Goal: Transaction & Acquisition: Purchase product/service

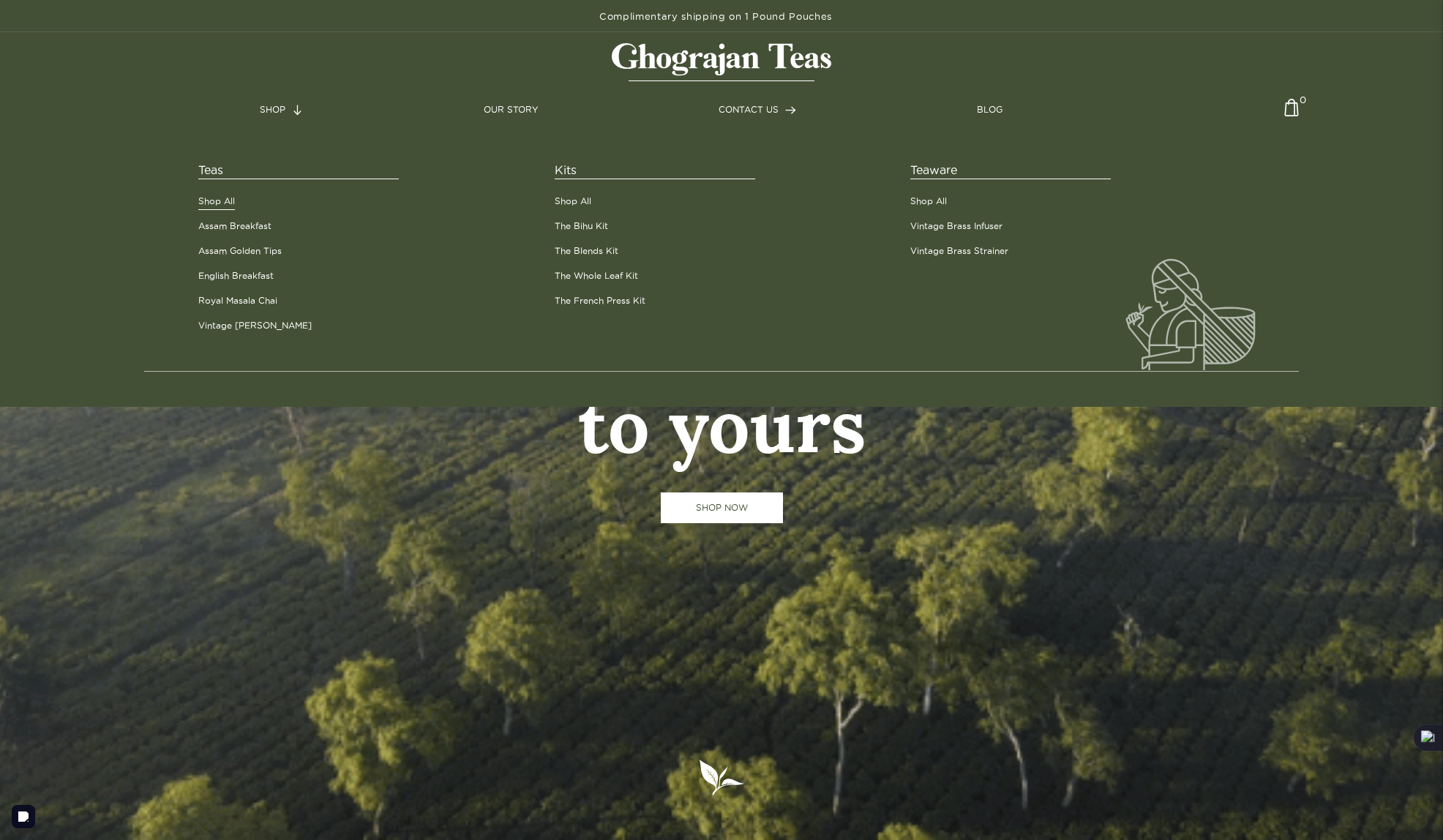
click at [216, 203] on link "Shop All" at bounding box center [216, 201] width 36 height 14
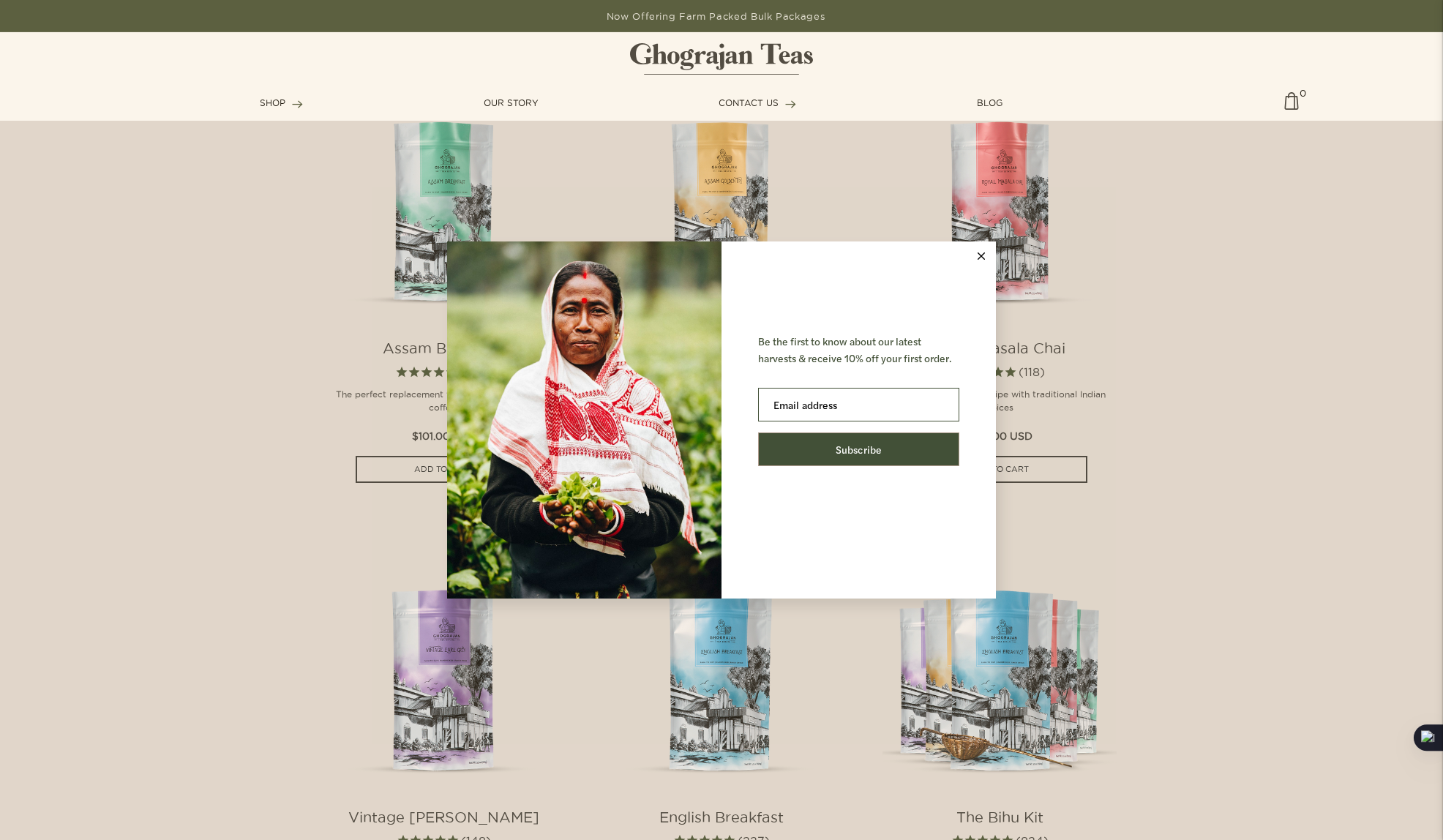
scroll to position [1220, 0]
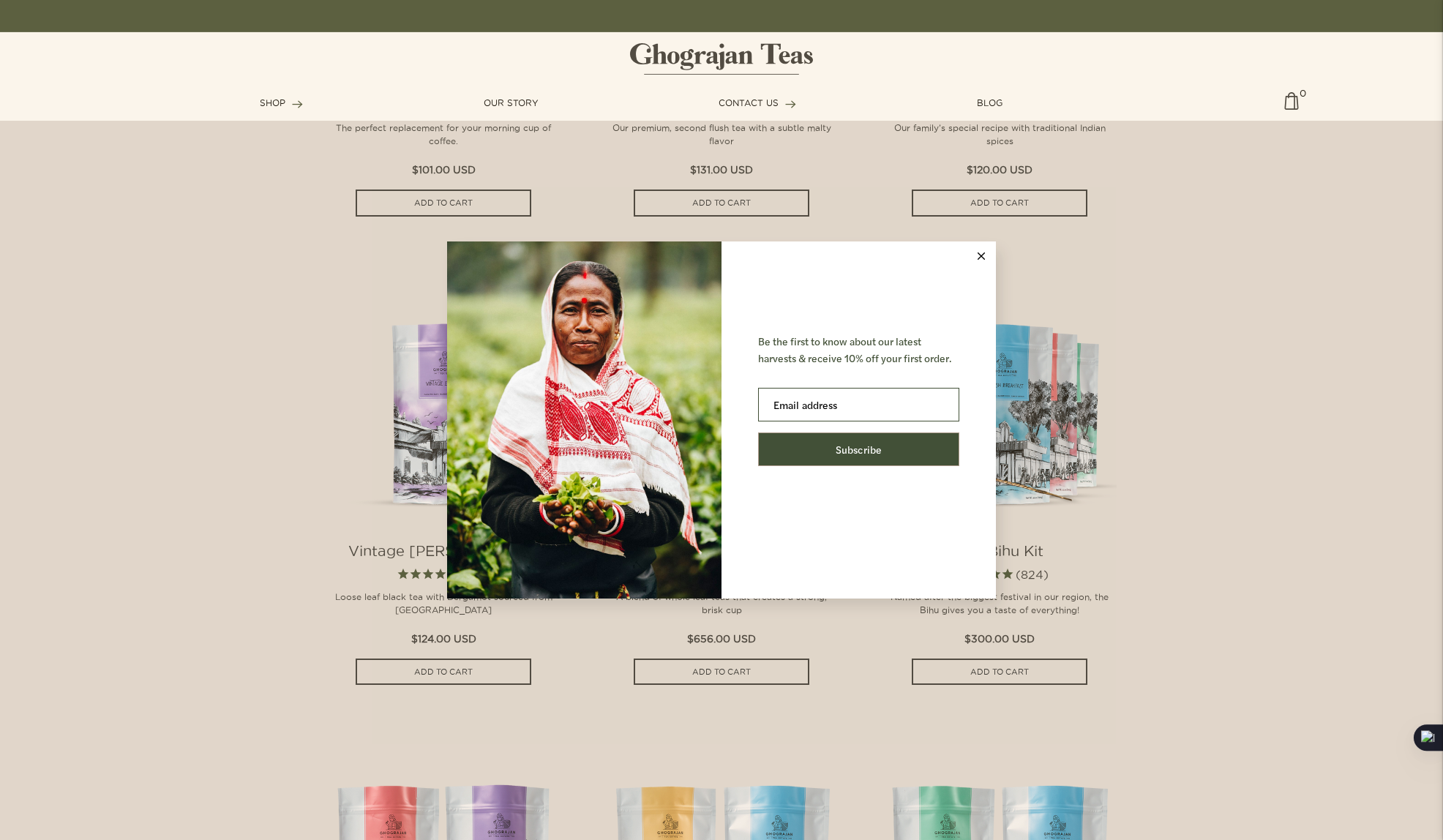
click at [983, 256] on icon at bounding box center [981, 256] width 7 height 7
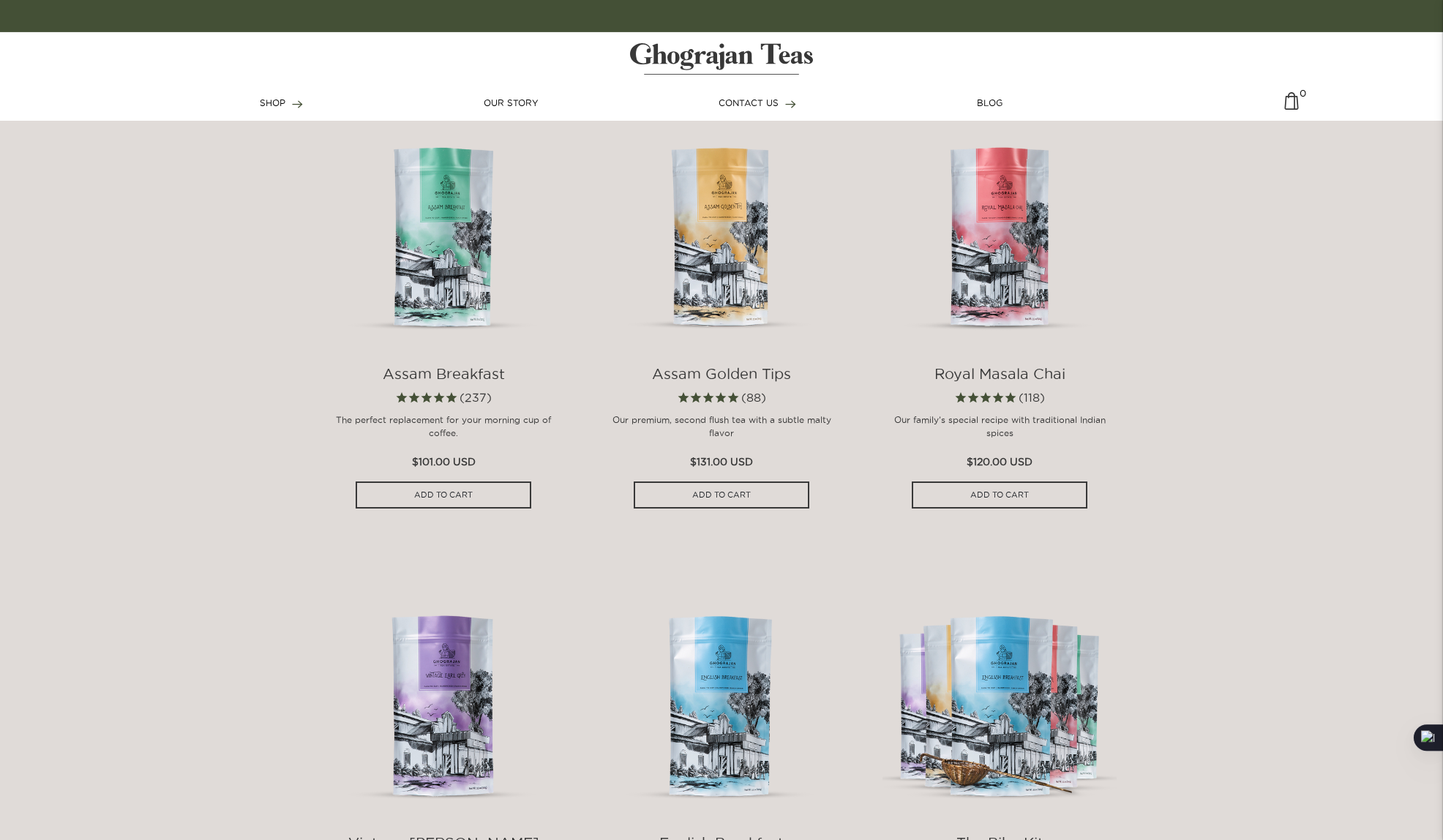
scroll to position [963, 0]
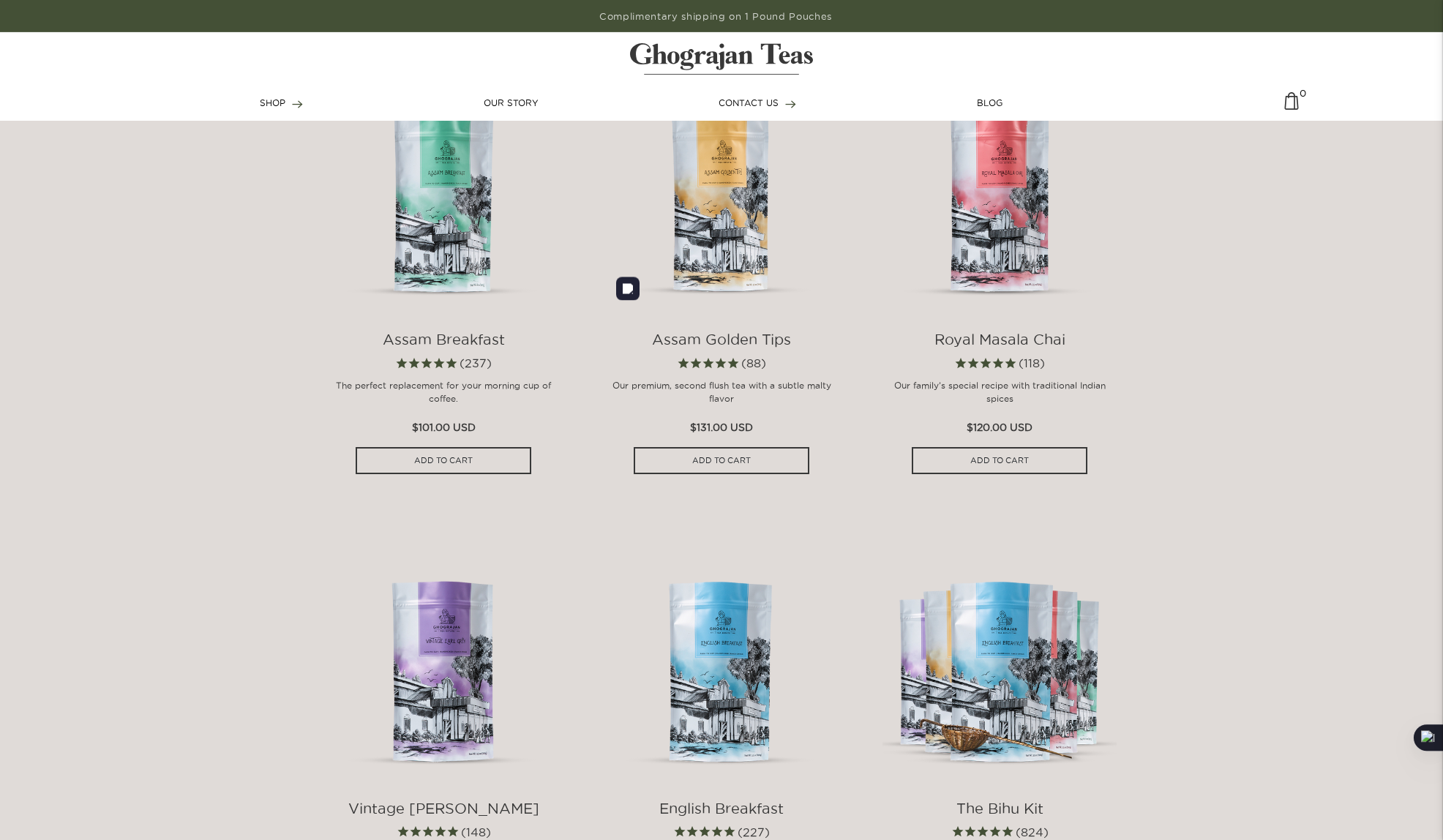
click at [733, 234] on img at bounding box center [721, 195] width 234 height 234
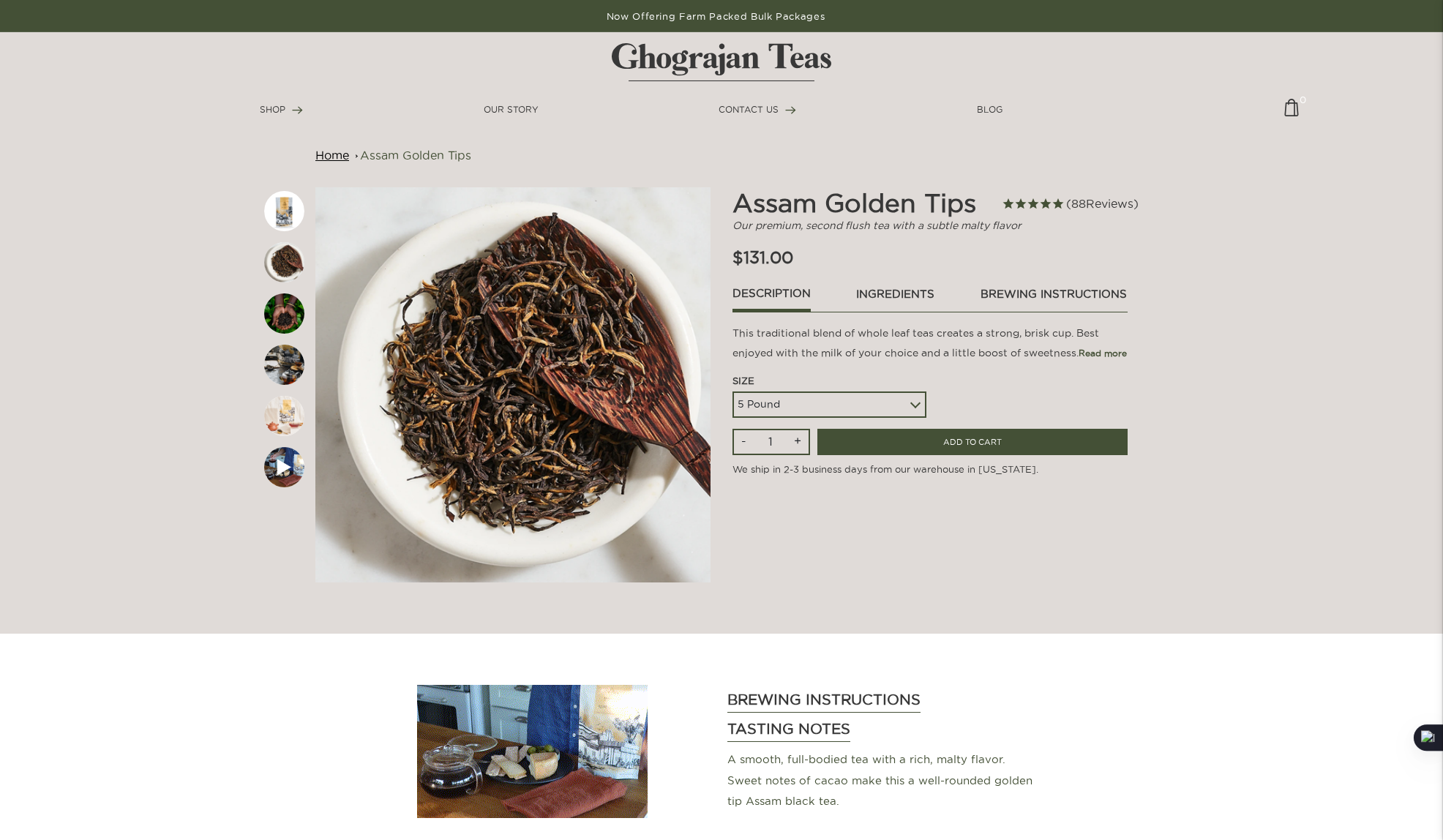
click at [882, 292] on link "ingredients" at bounding box center [895, 298] width 80 height 25
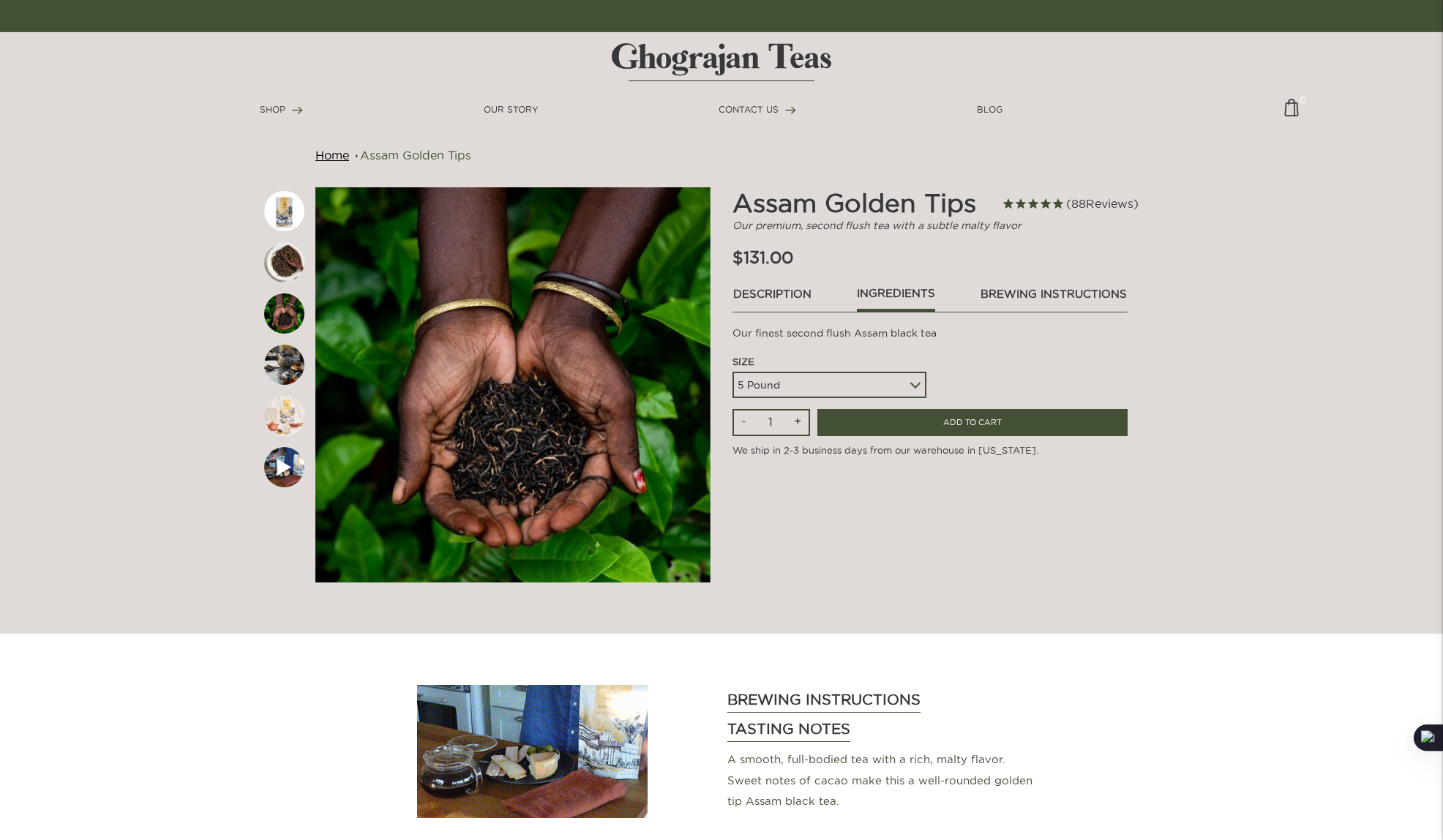
click at [914, 384] on div "5 Pound 10 Pound Paper Sack - 44 lbs" at bounding box center [829, 384] width 194 height 26
click at [919, 384] on div "5 Pound 10 Pound Paper Sack - 44 lbs" at bounding box center [829, 384] width 194 height 26
click at [865, 382] on select "5 Pound 10 Pound Paper Sack - 44 lbs" at bounding box center [829, 384] width 194 height 26
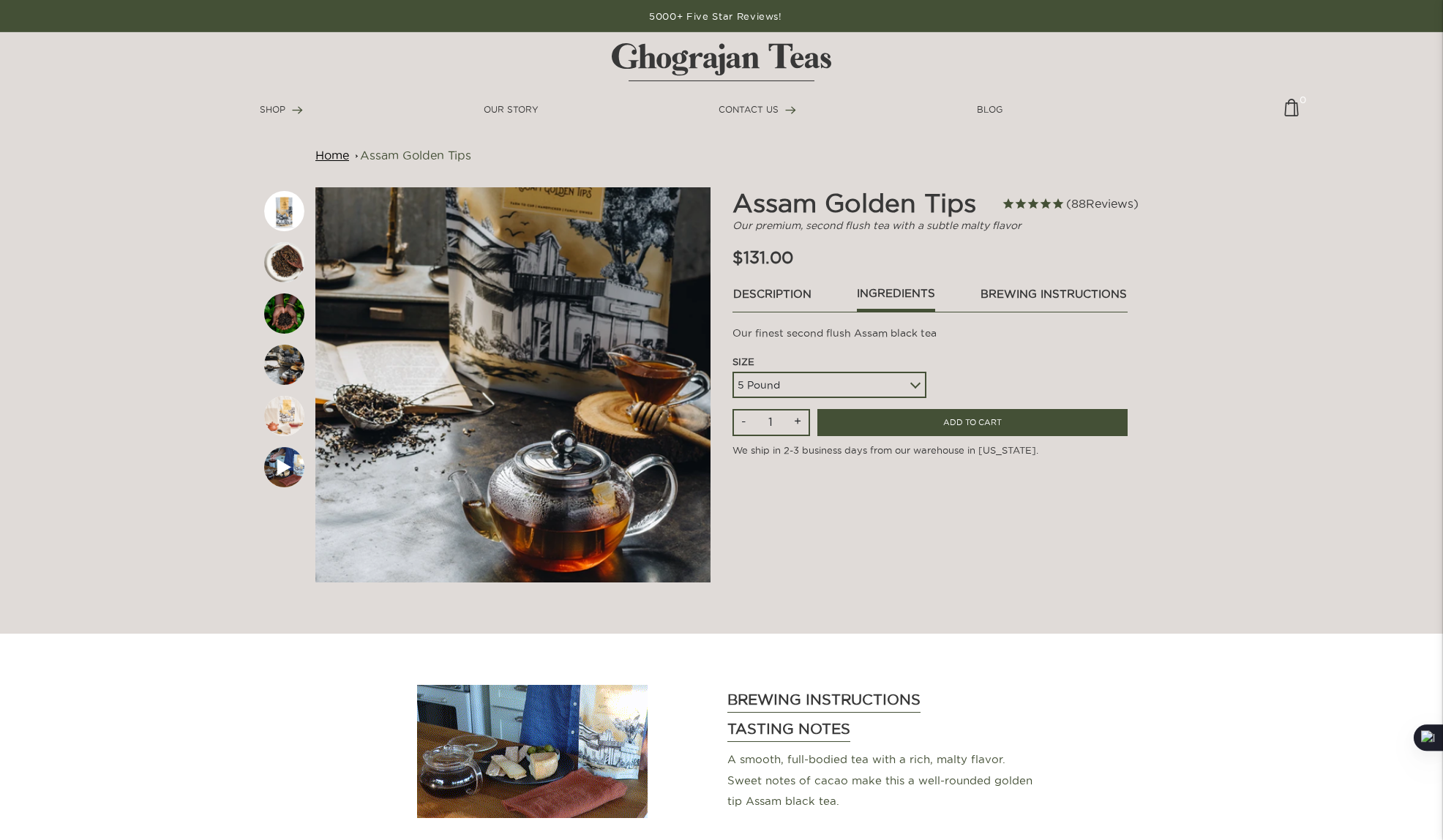
click at [786, 301] on link "Description" at bounding box center [773, 298] width 80 height 25
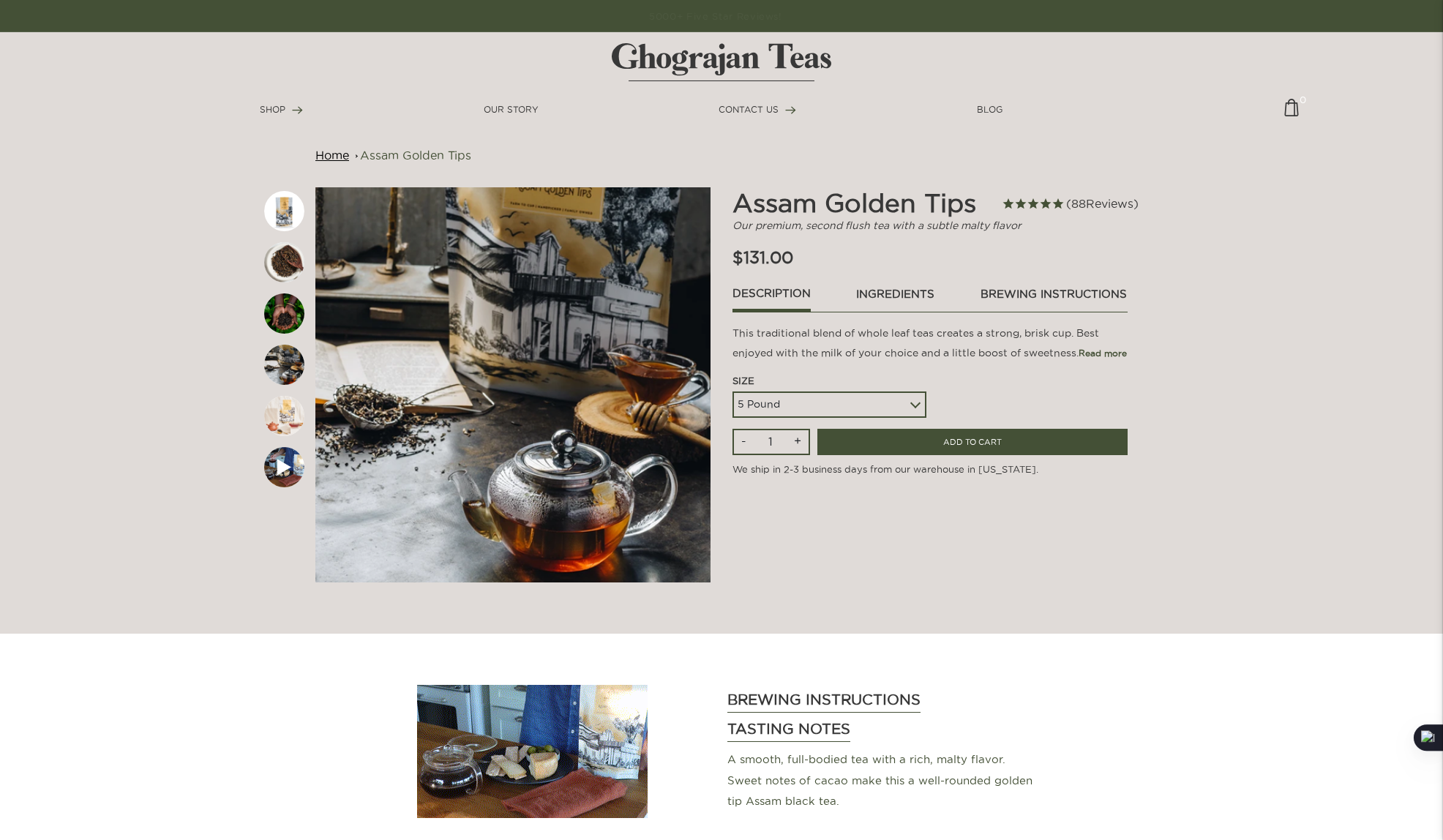
click at [1023, 296] on link "brewing instructions" at bounding box center [1054, 298] width 148 height 25
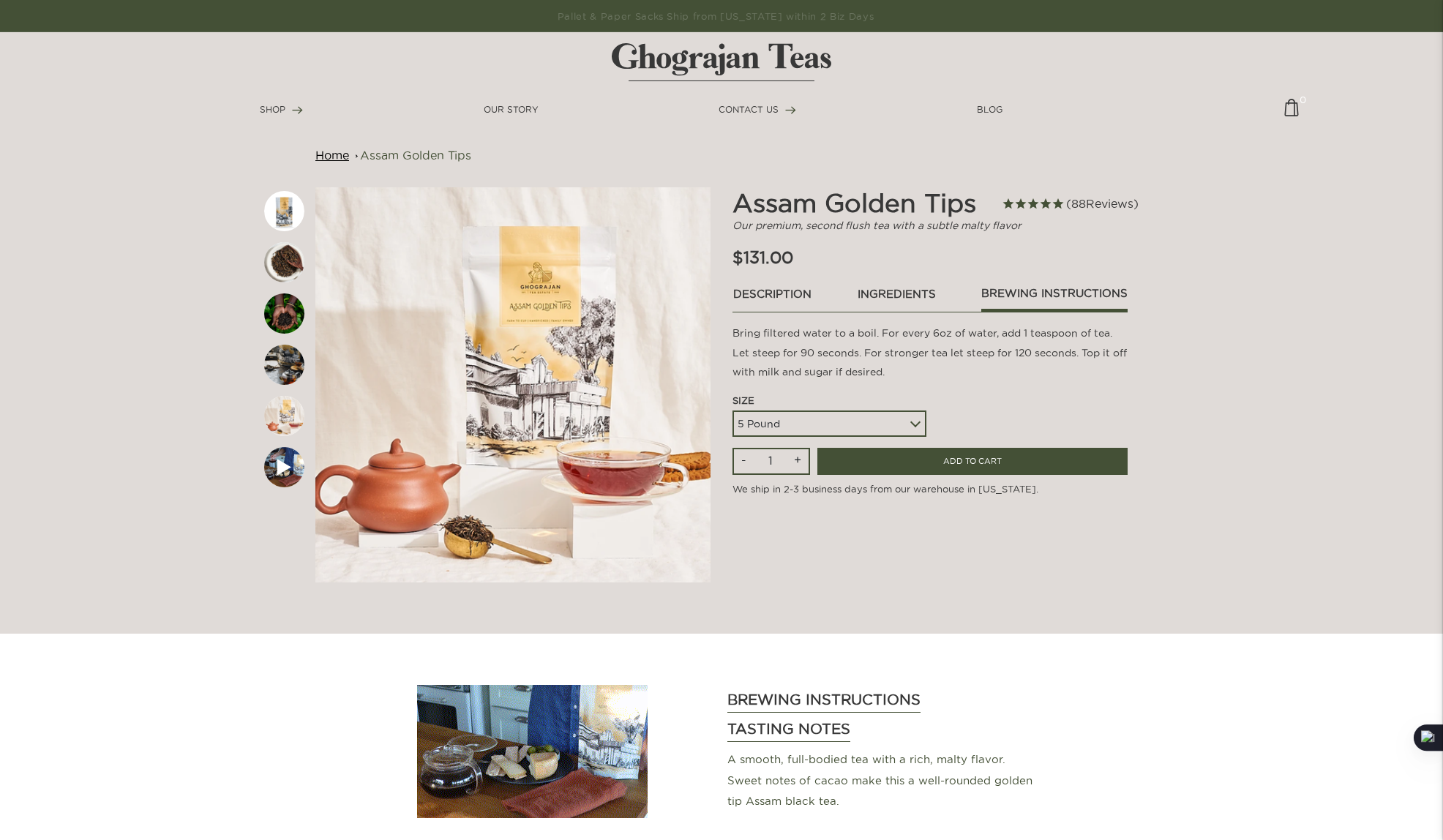
click at [769, 294] on link "Description" at bounding box center [773, 298] width 80 height 25
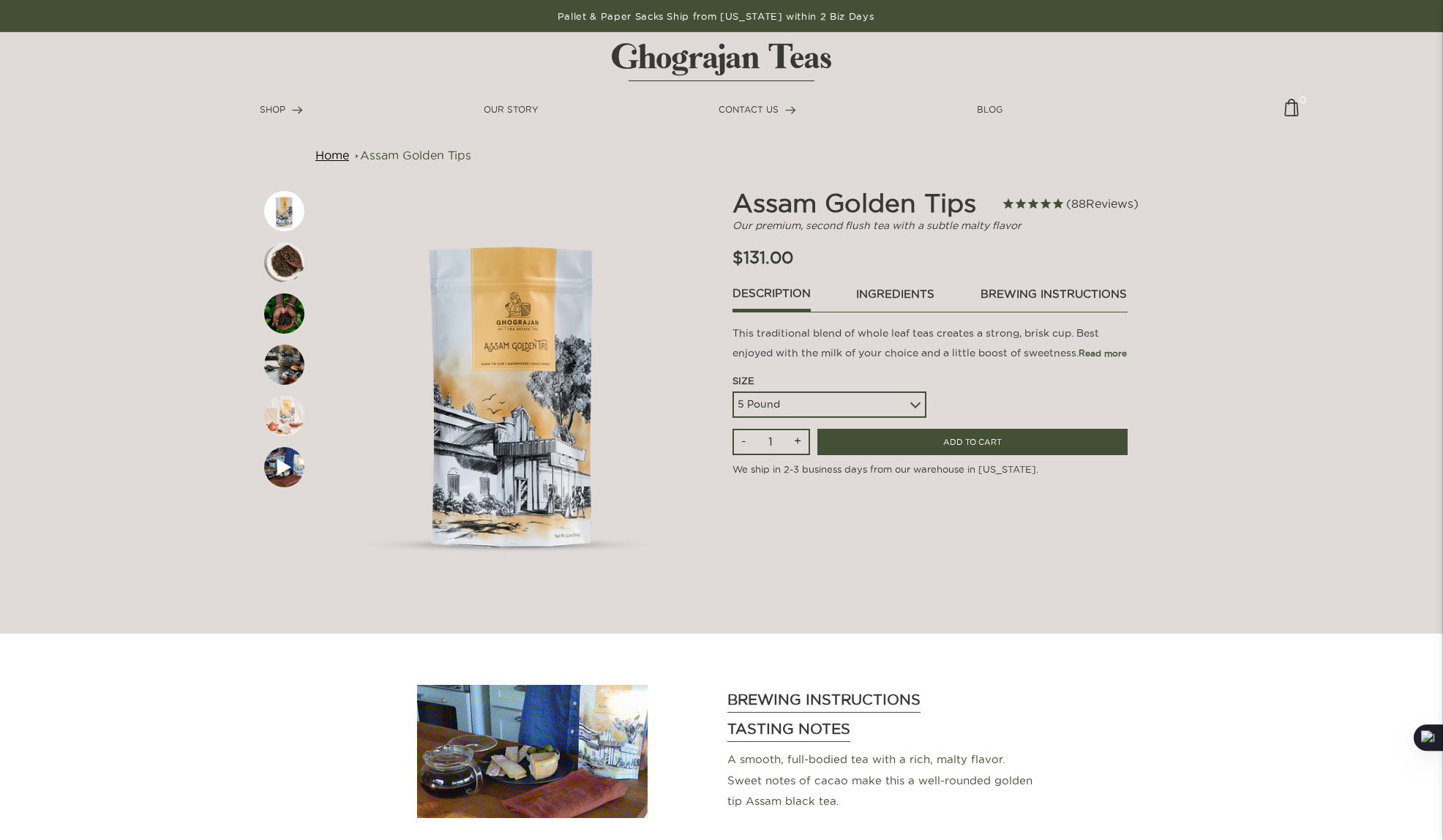
click at [286, 266] on img at bounding box center [284, 262] width 41 height 41
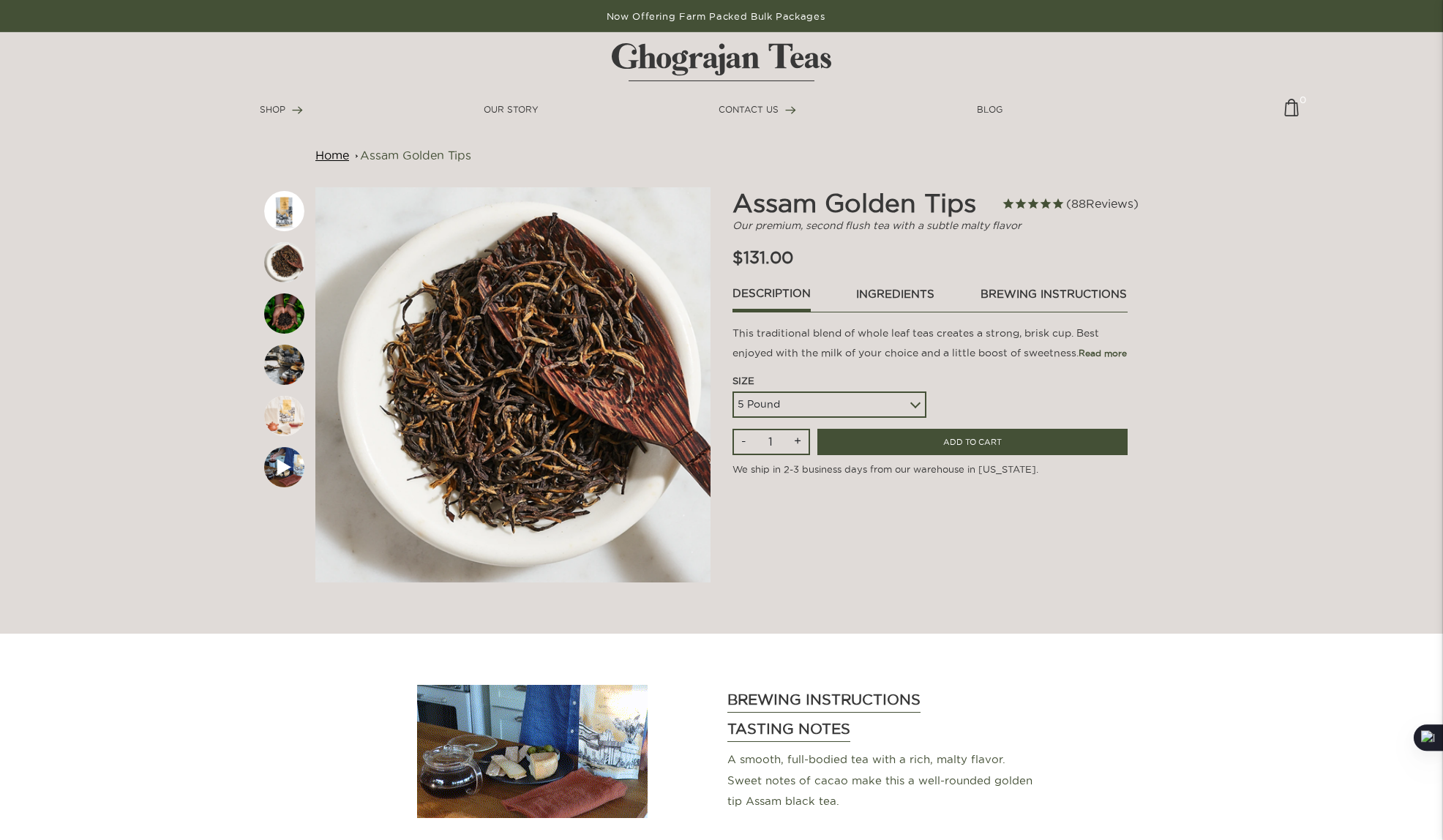
click at [290, 308] on img at bounding box center [284, 313] width 41 height 41
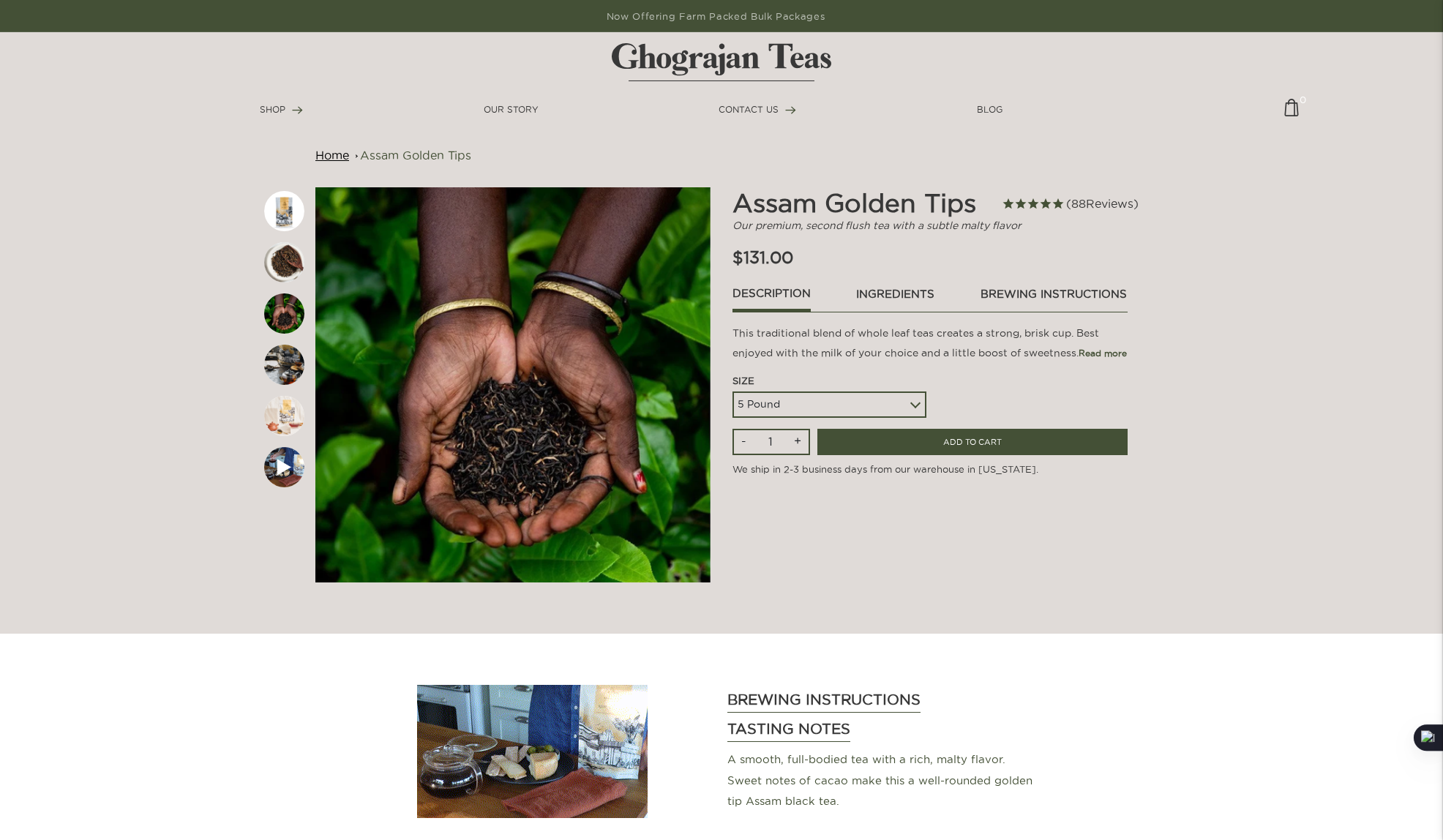
click at [291, 364] on img at bounding box center [284, 364] width 41 height 41
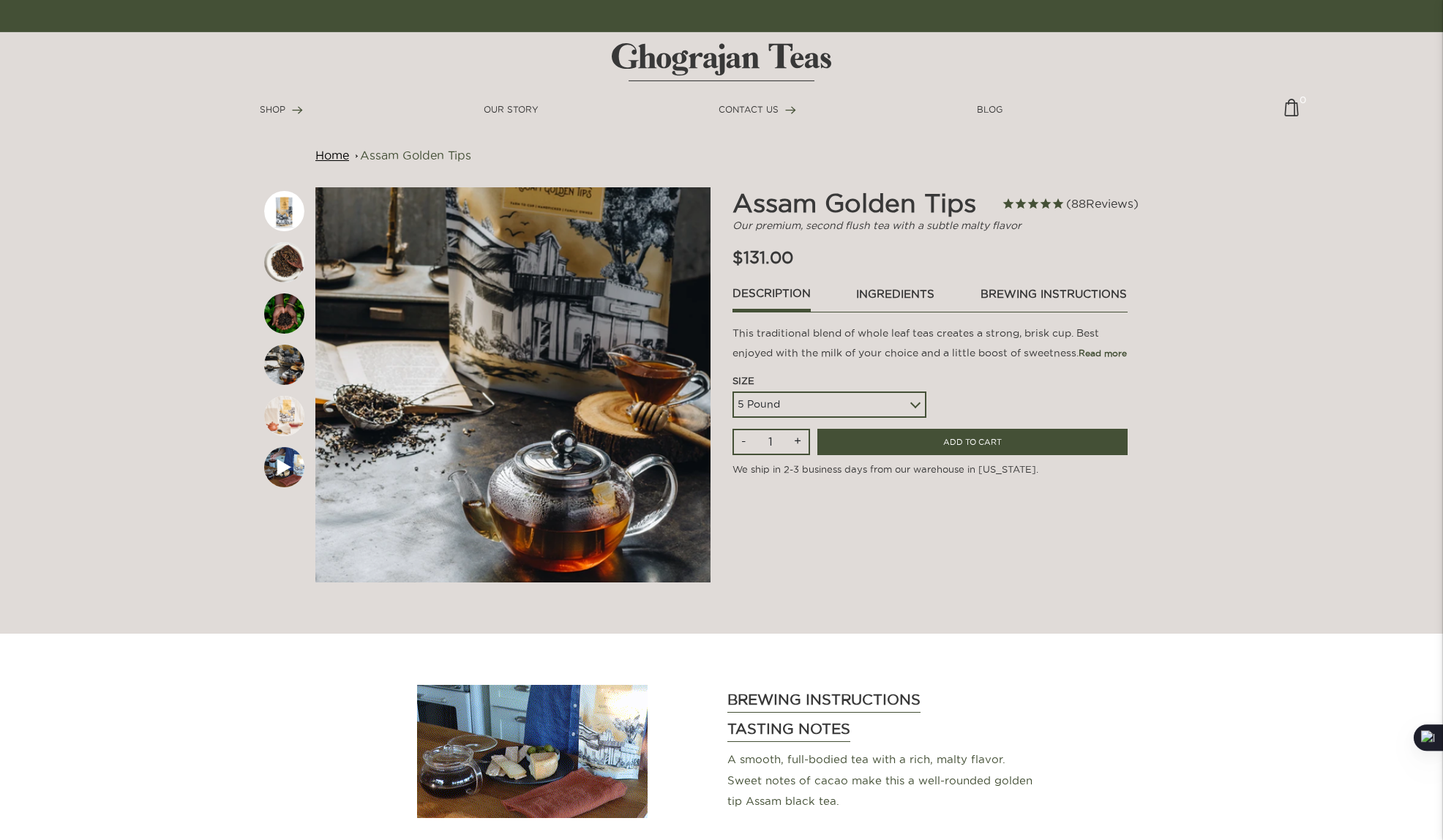
click at [286, 419] on img at bounding box center [284, 415] width 41 height 41
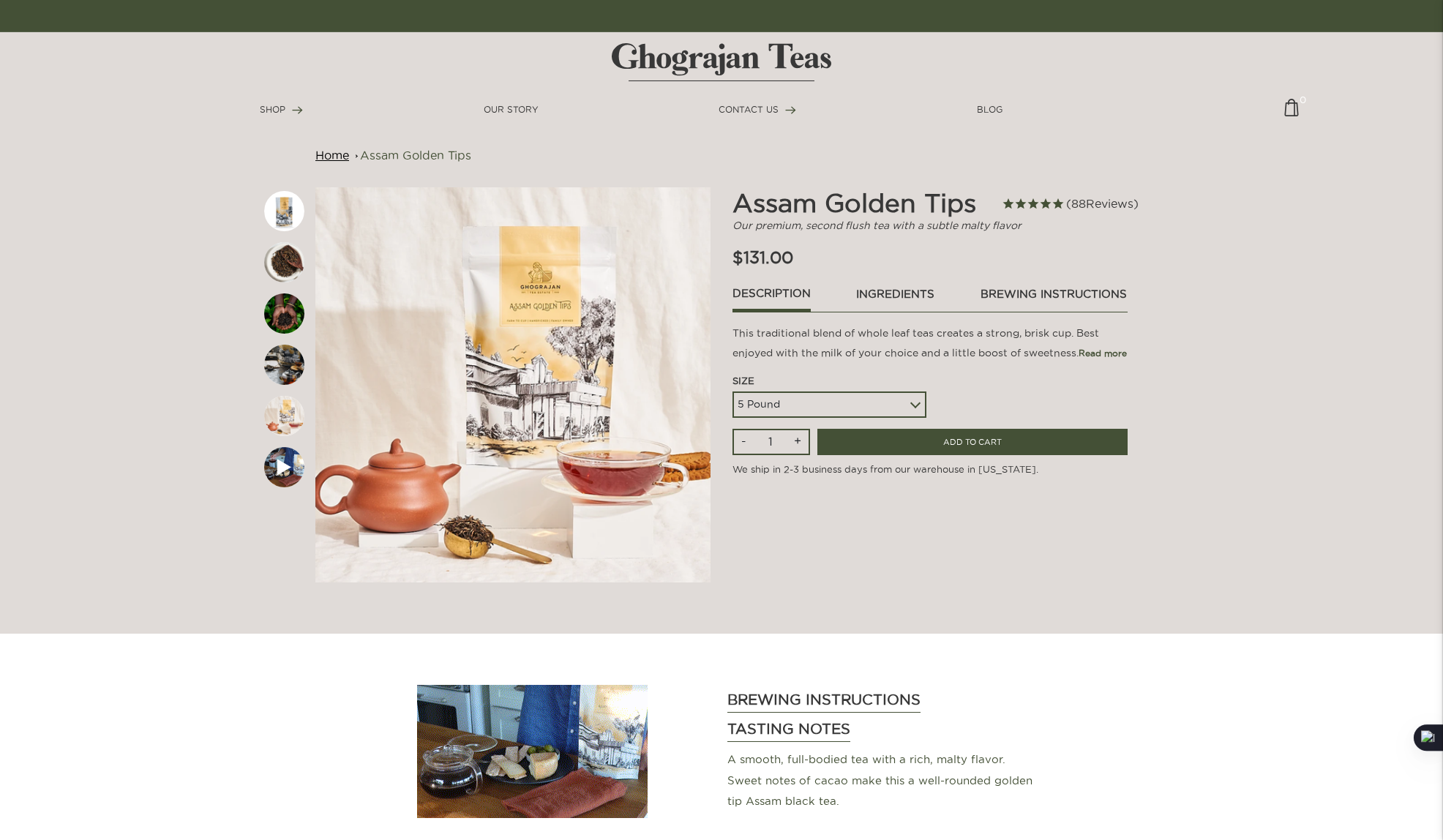
click at [283, 469] on img at bounding box center [284, 467] width 41 height 41
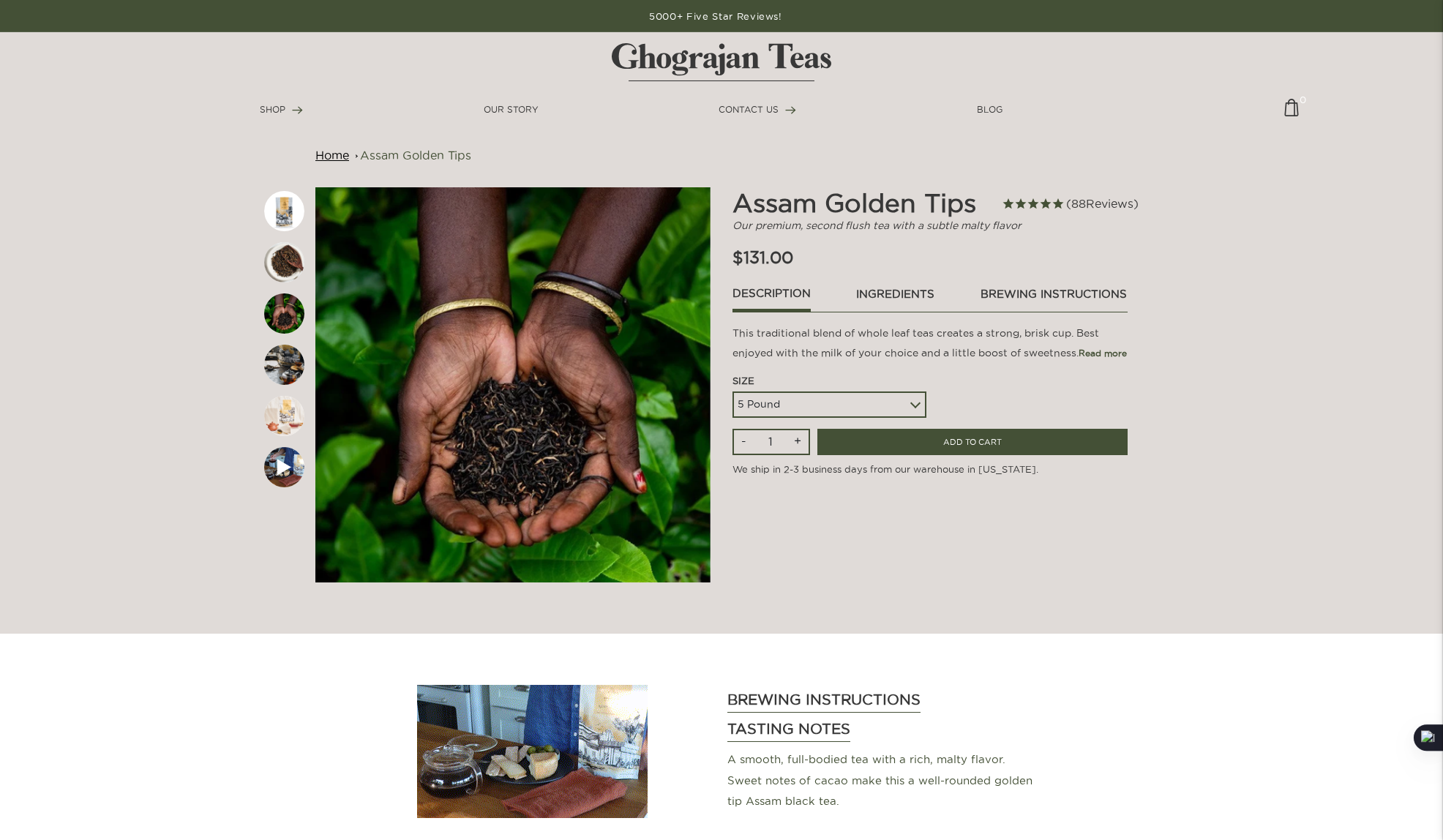
click at [1019, 292] on link "brewing instructions" at bounding box center [1054, 298] width 148 height 25
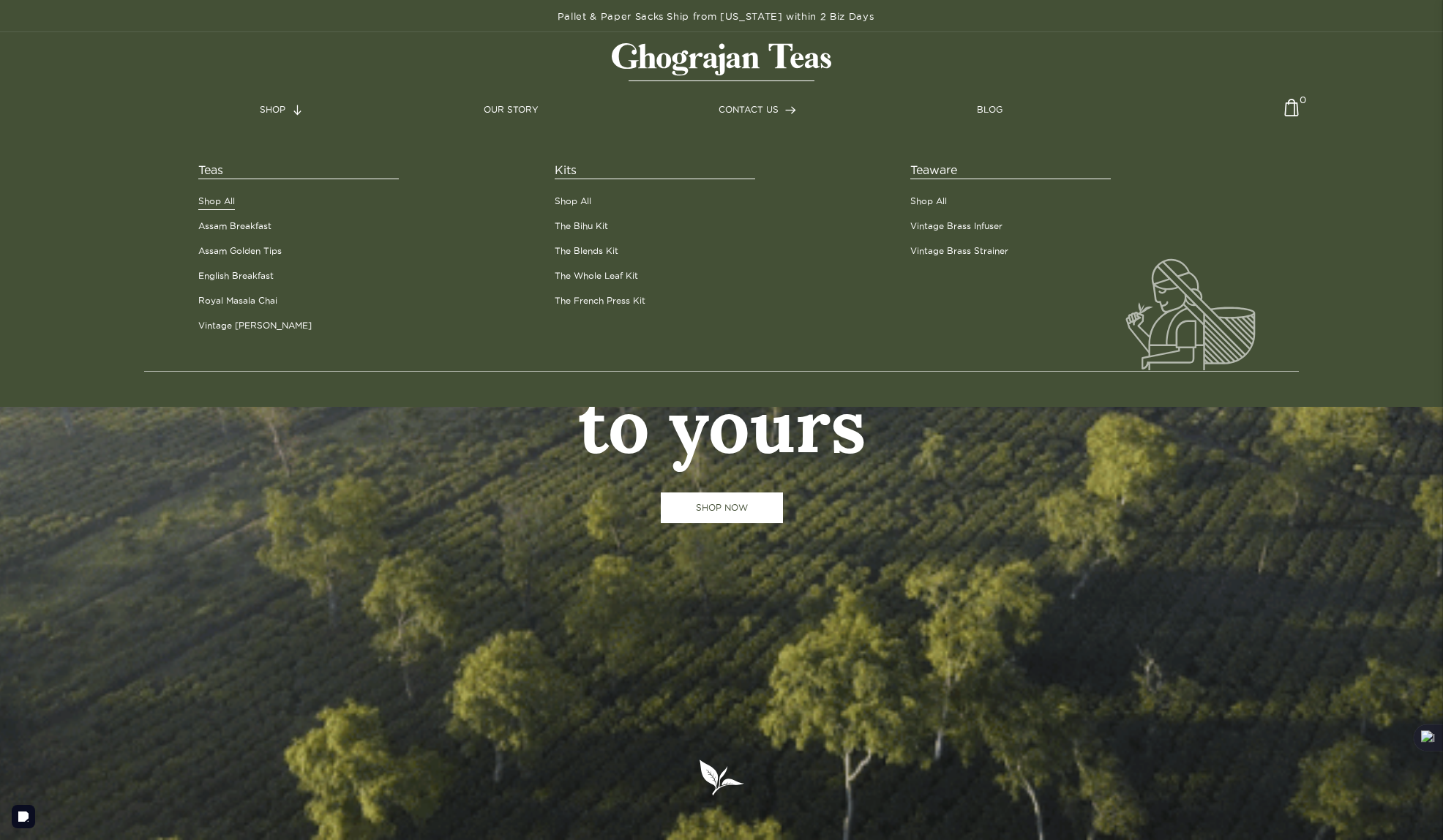
click at [221, 200] on link "Shop All" at bounding box center [216, 201] width 36 height 14
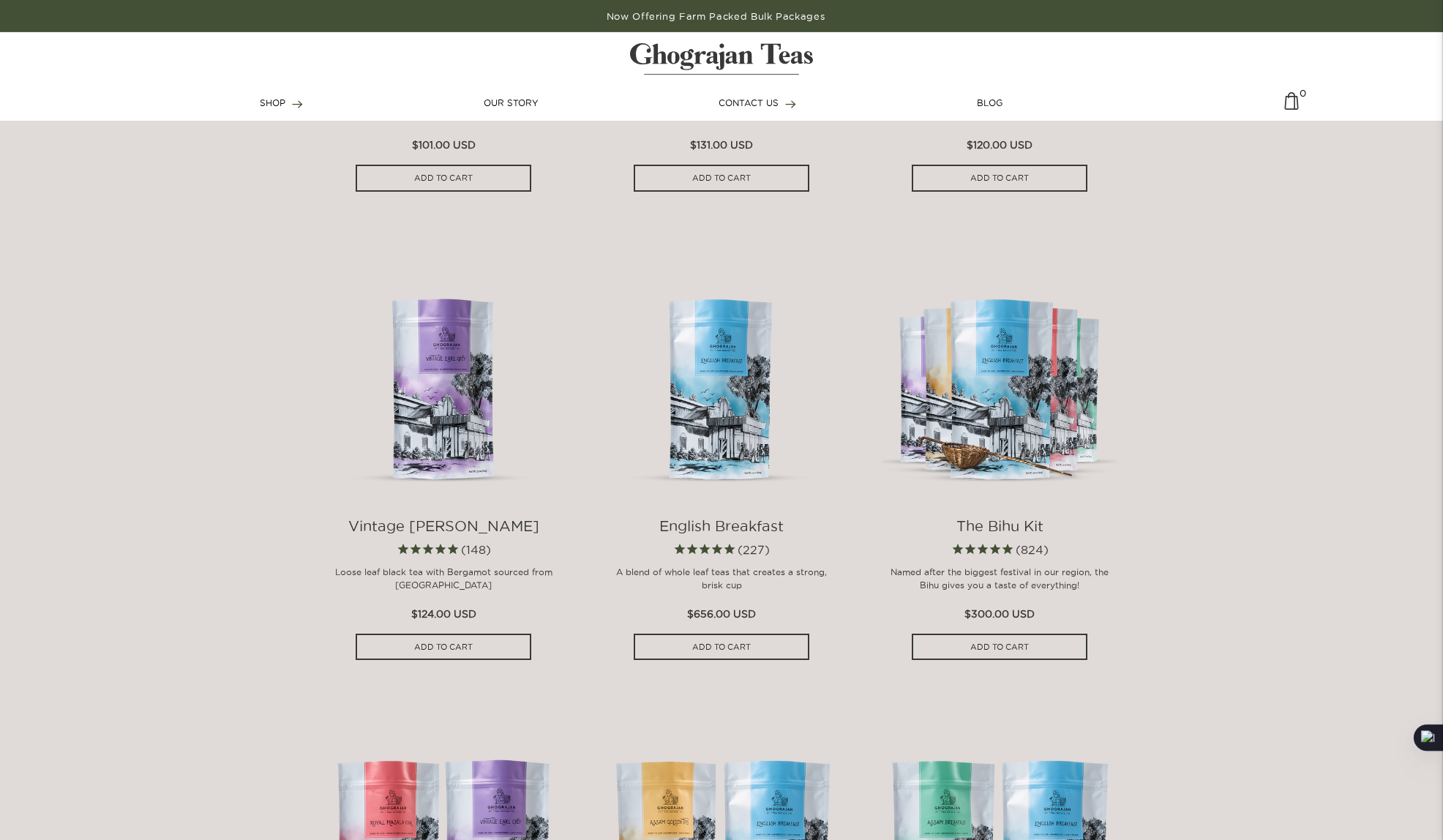
scroll to position [1087, 0]
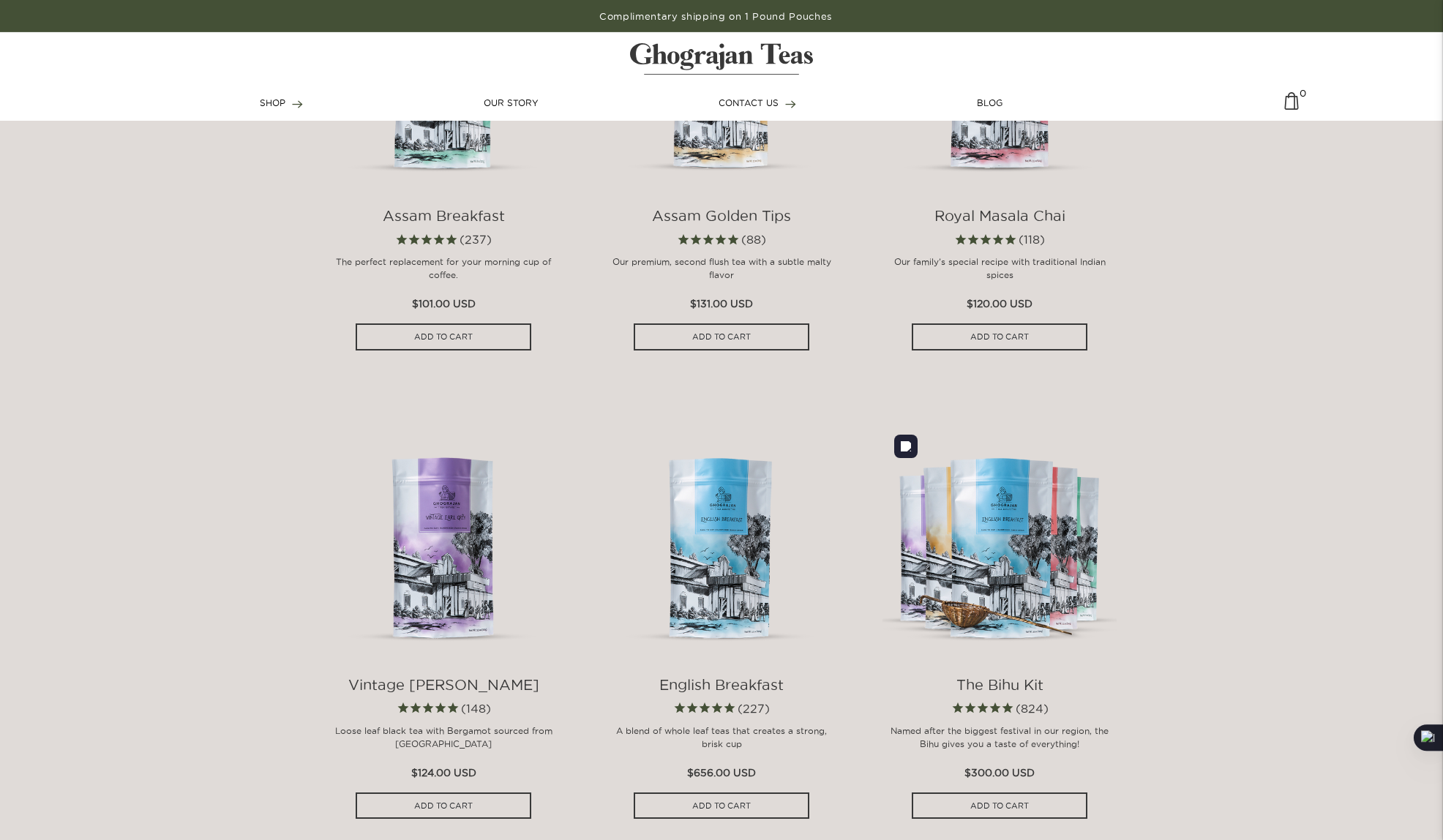
click at [1011, 527] on img at bounding box center [999, 540] width 234 height 234
click at [443, 540] on img at bounding box center [443, 540] width 234 height 234
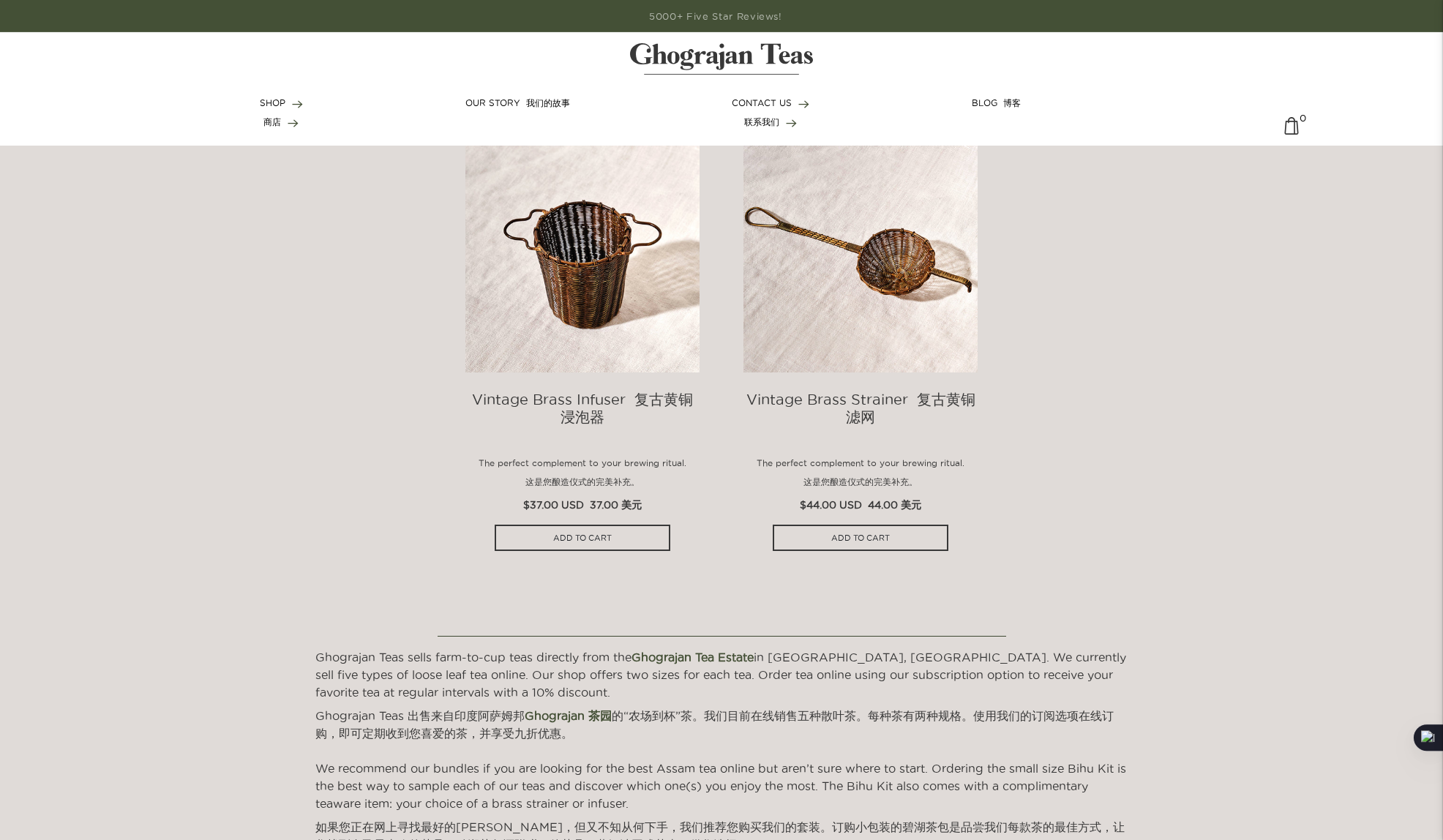
scroll to position [2386, 0]
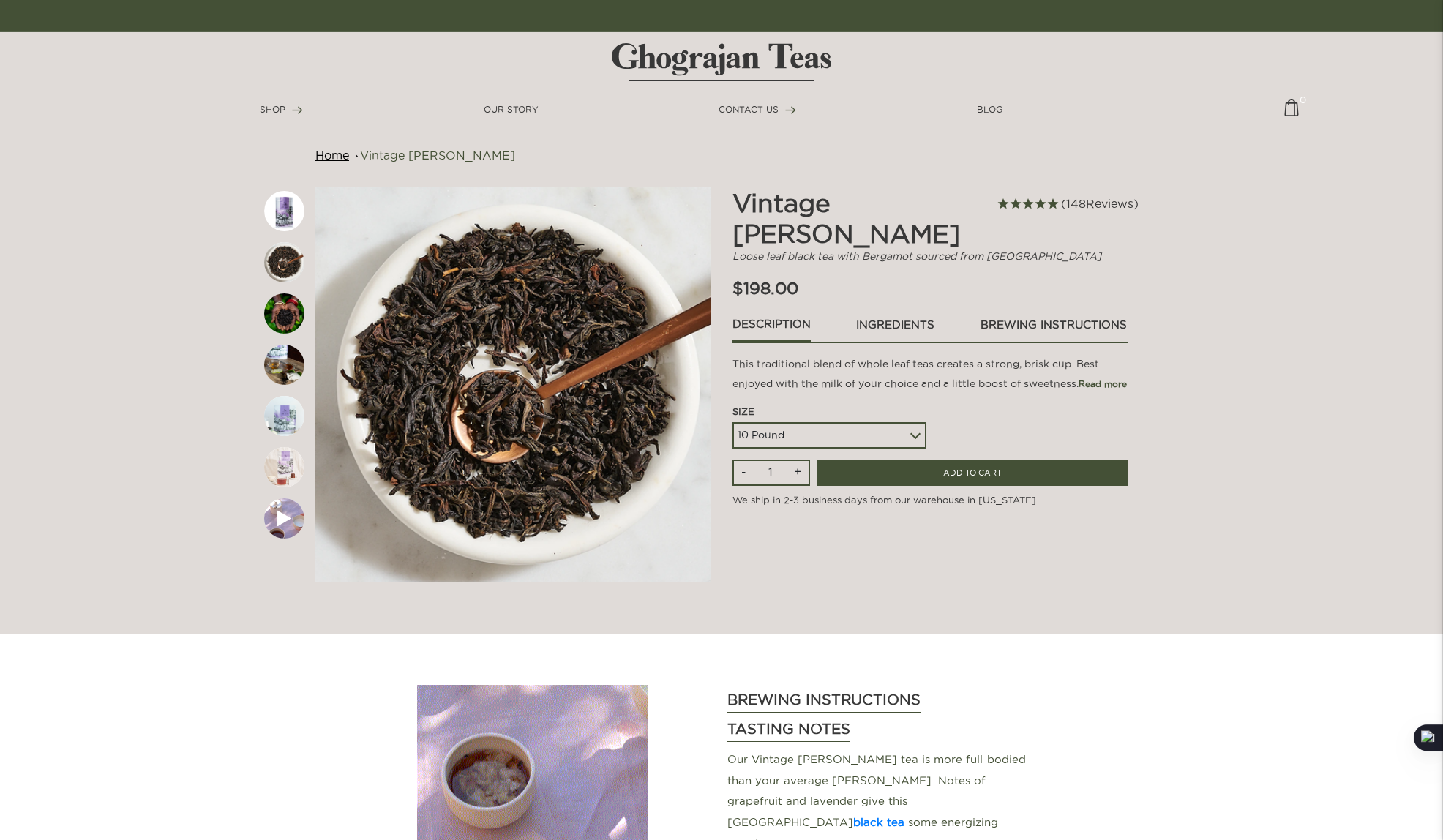
click at [767, 422] on select "5 Pound 10 Pound" at bounding box center [829, 434] width 194 height 26
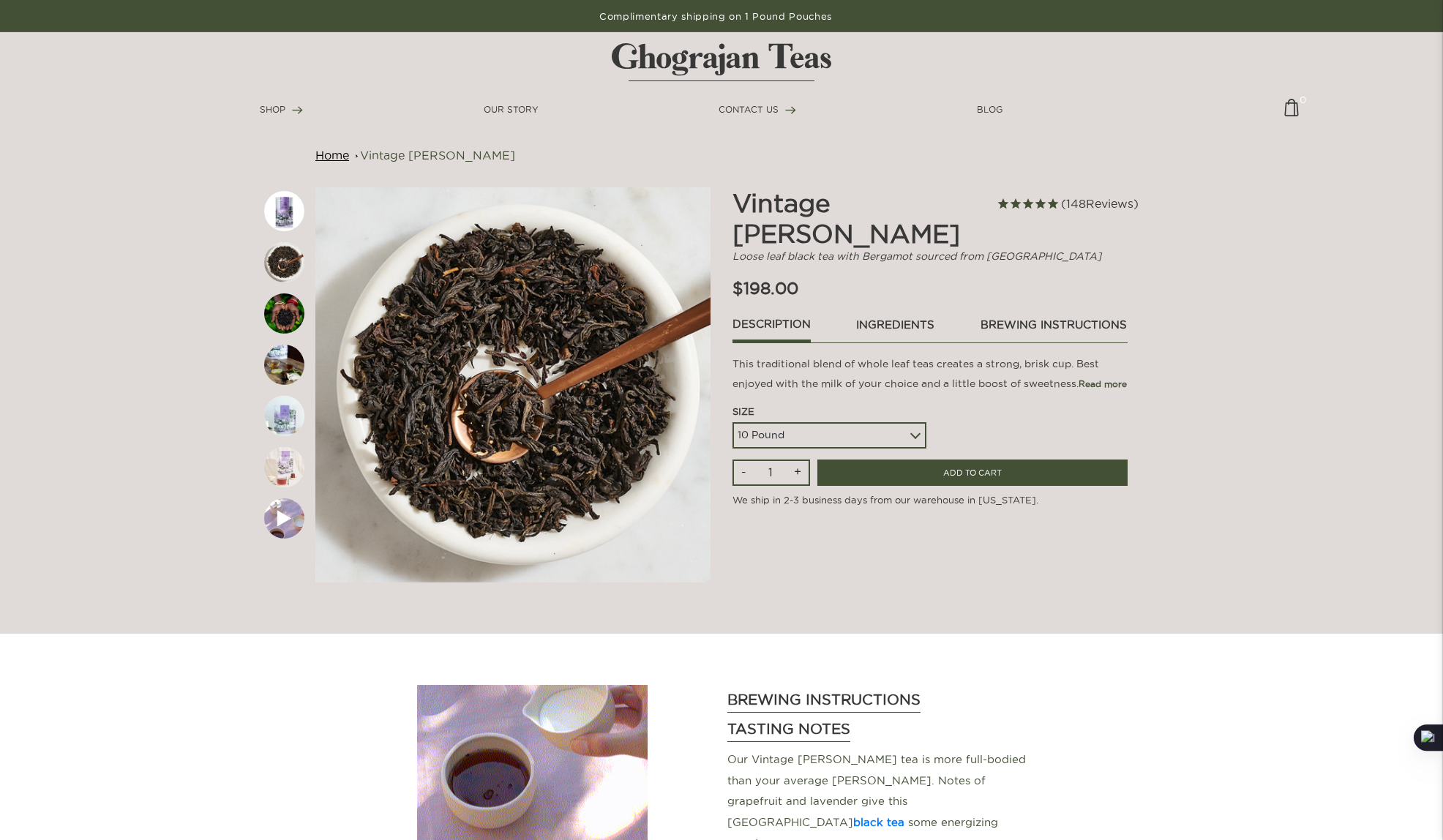
select select
click at [733, 422] on select "5 Pound 10 Pound" at bounding box center [829, 434] width 194 height 26
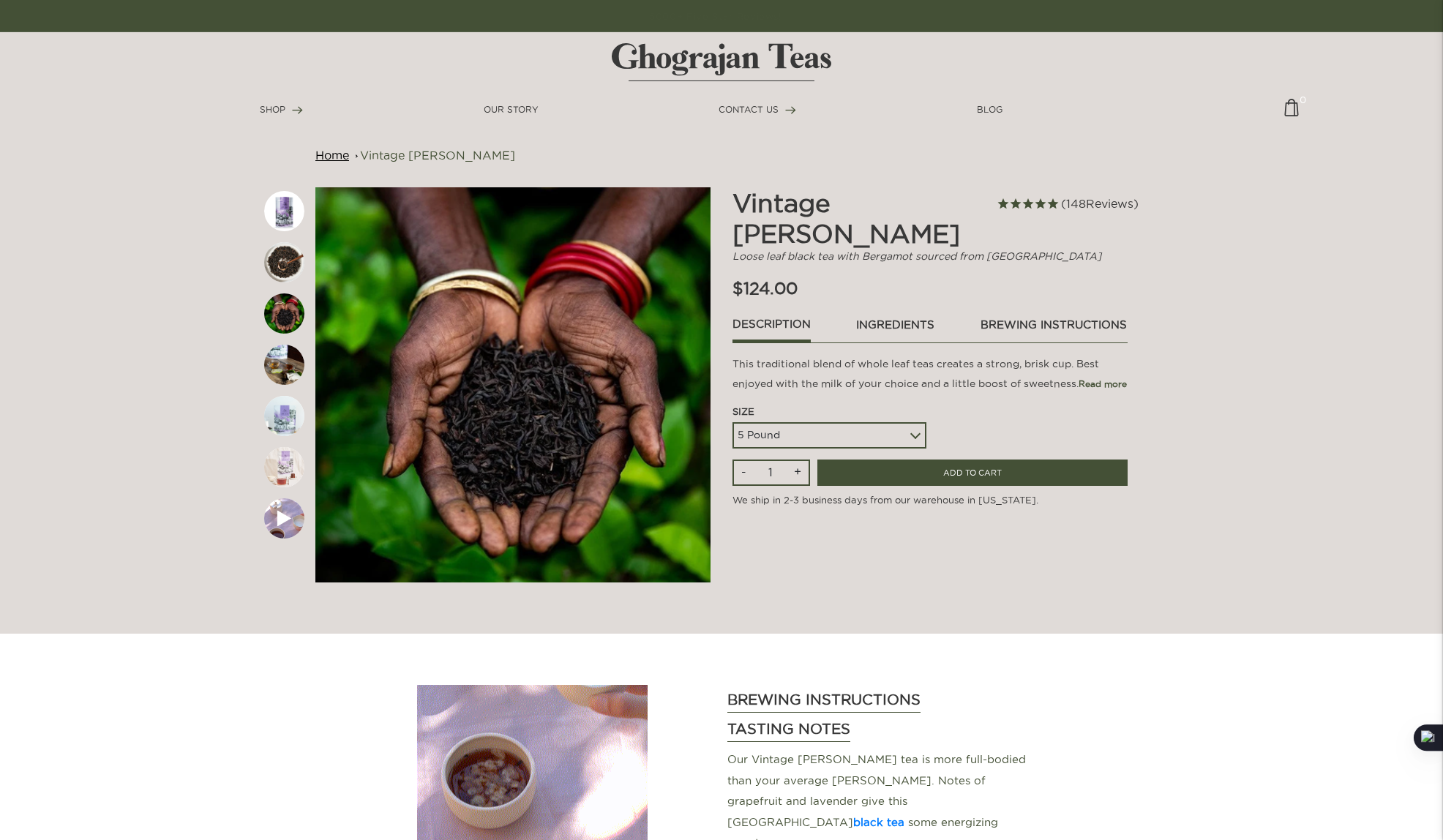
click at [1242, 494] on section "Home Vintage Earl Grey -" at bounding box center [721, 316] width 1443 height 633
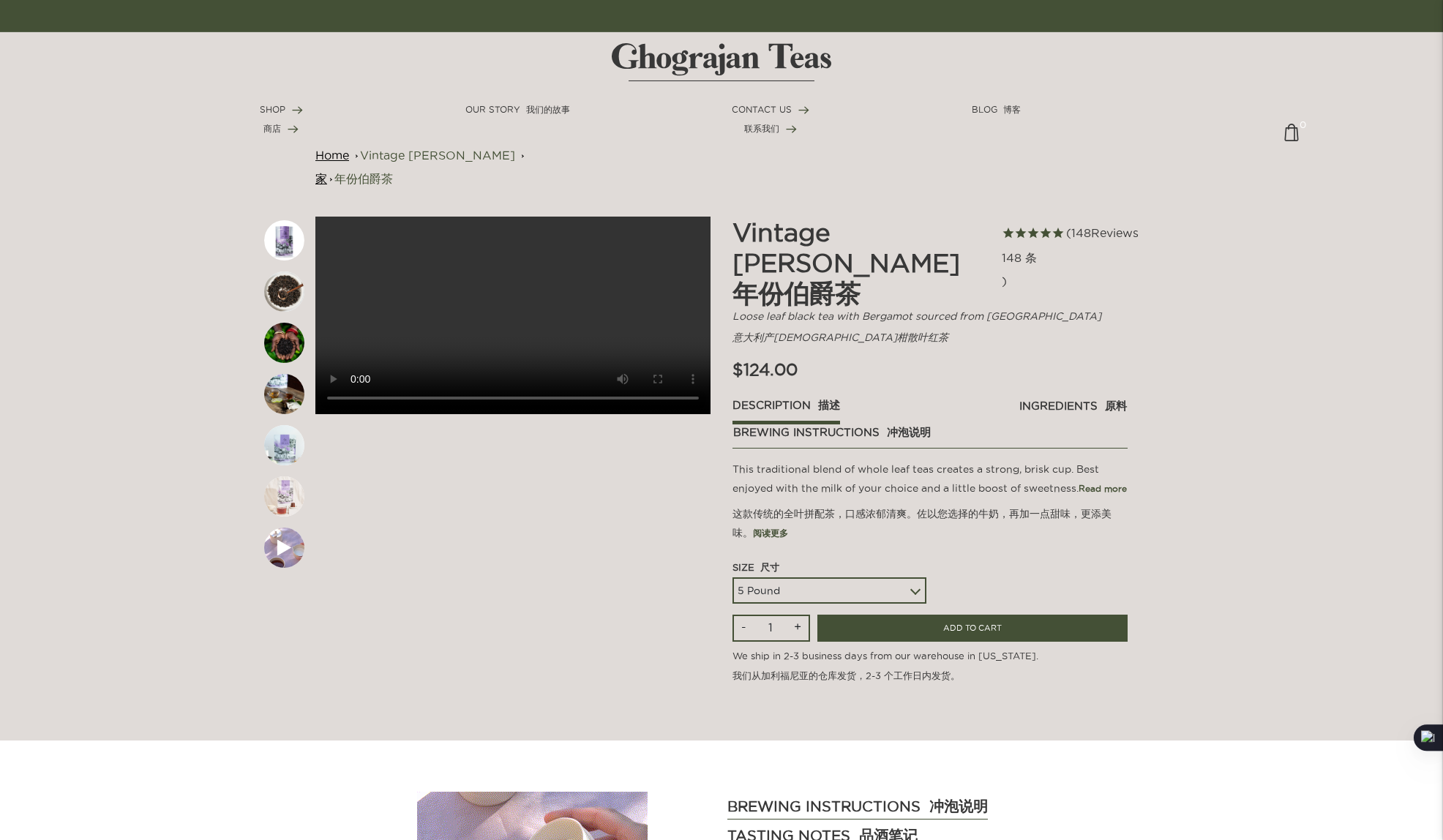
click at [286, 287] on img at bounding box center [284, 291] width 41 height 41
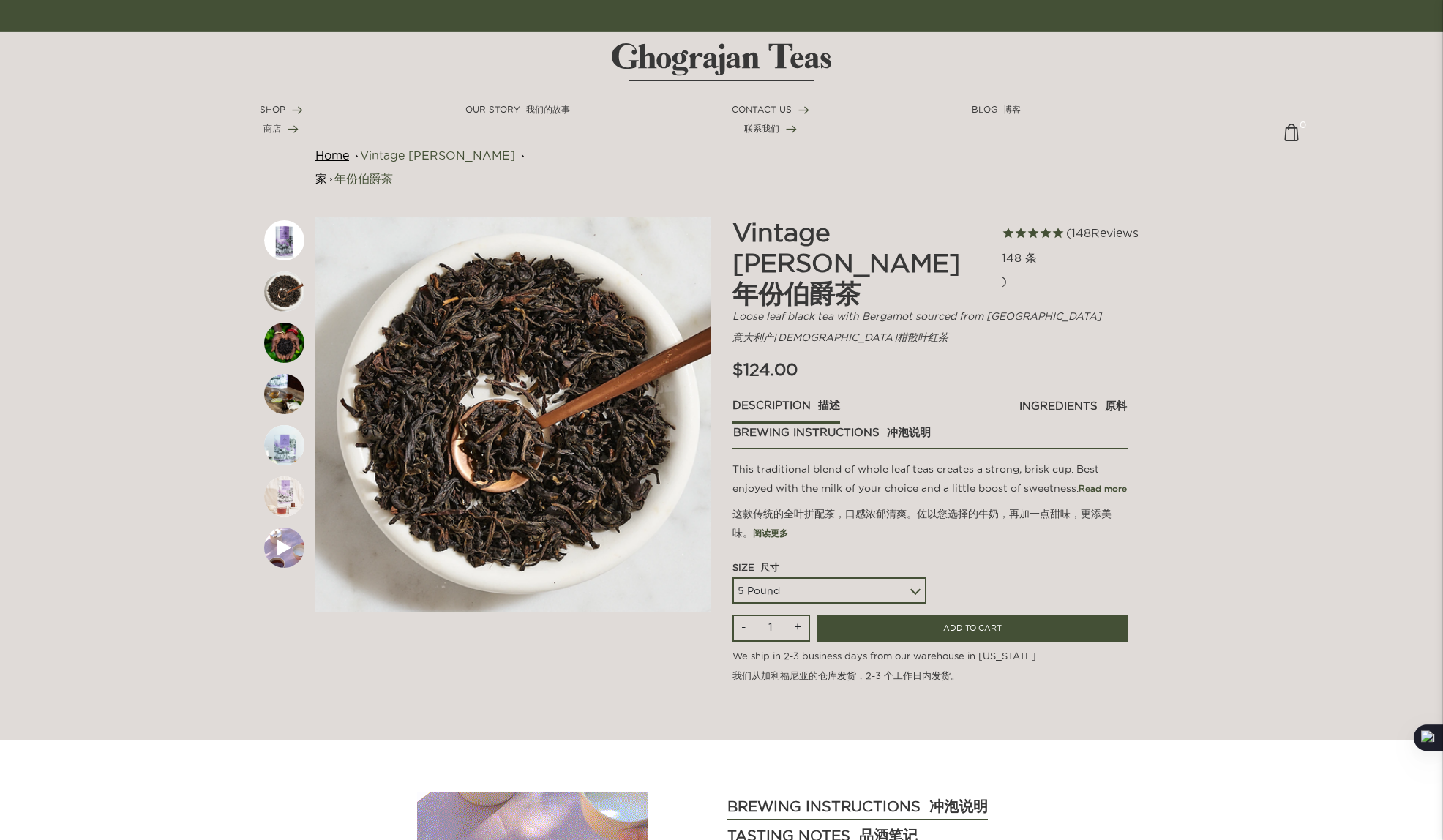
click at [271, 347] on img at bounding box center [284, 342] width 41 height 41
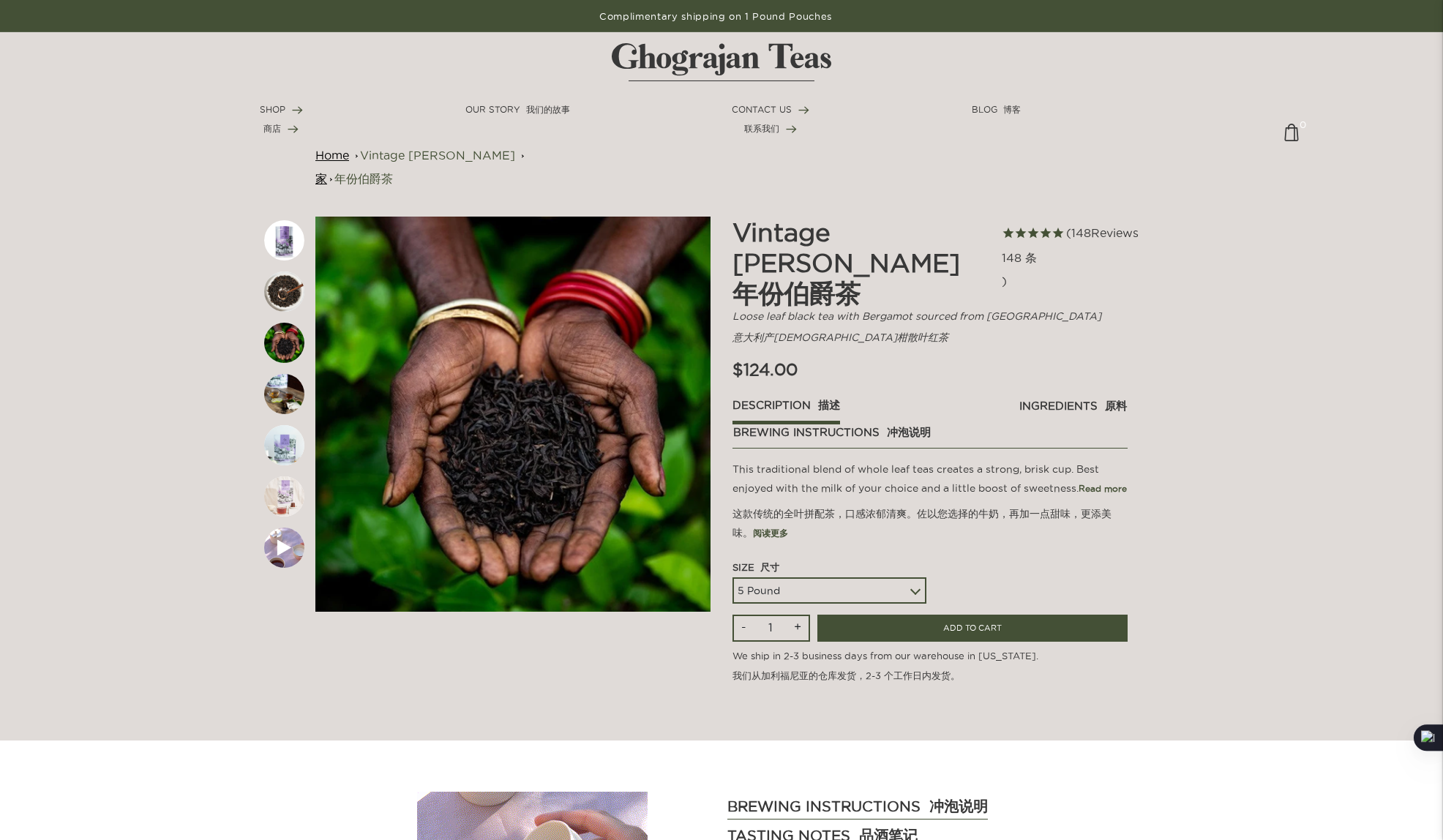
click at [272, 395] on img at bounding box center [284, 394] width 41 height 41
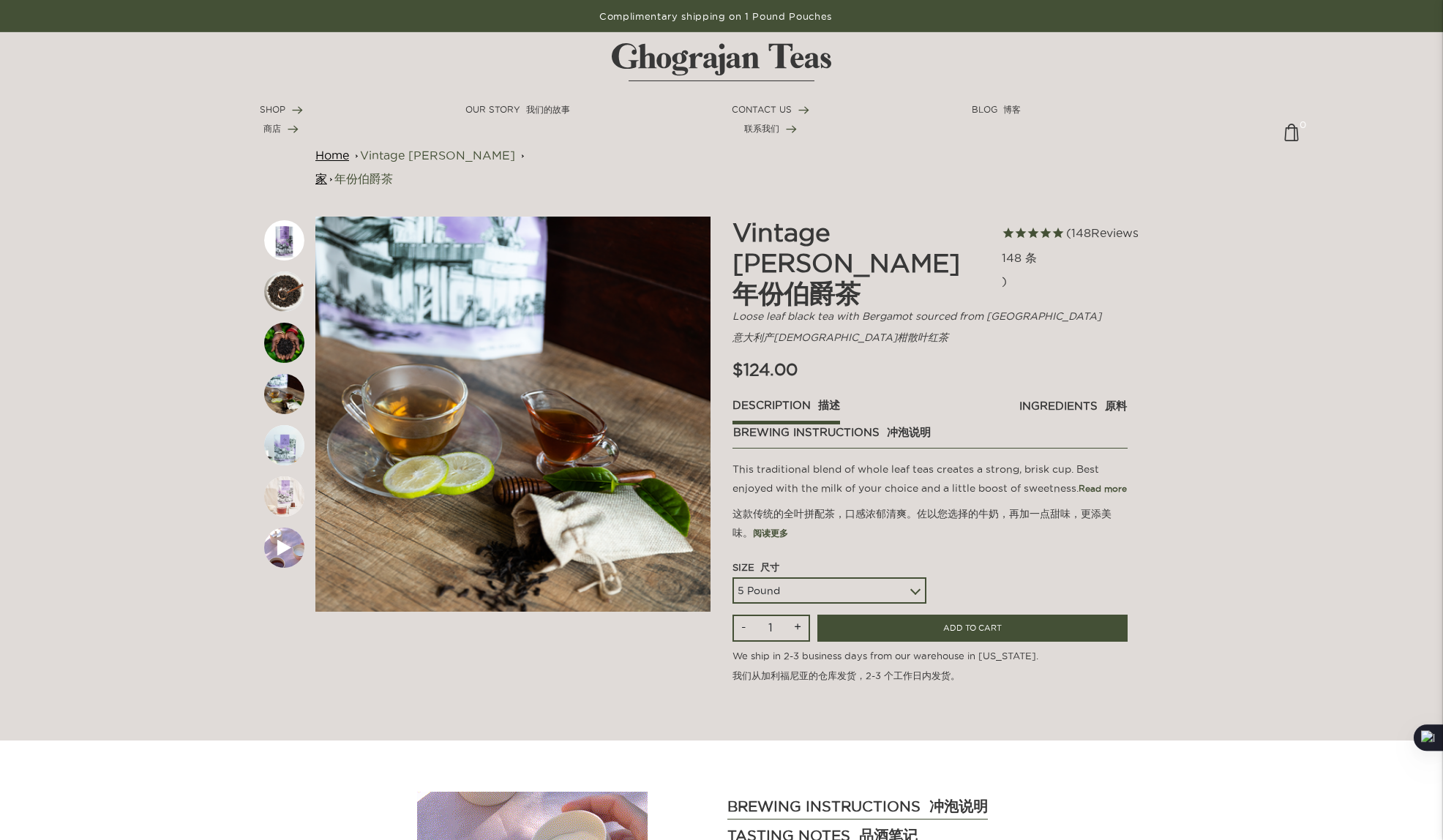
click at [276, 447] on img at bounding box center [284, 445] width 41 height 41
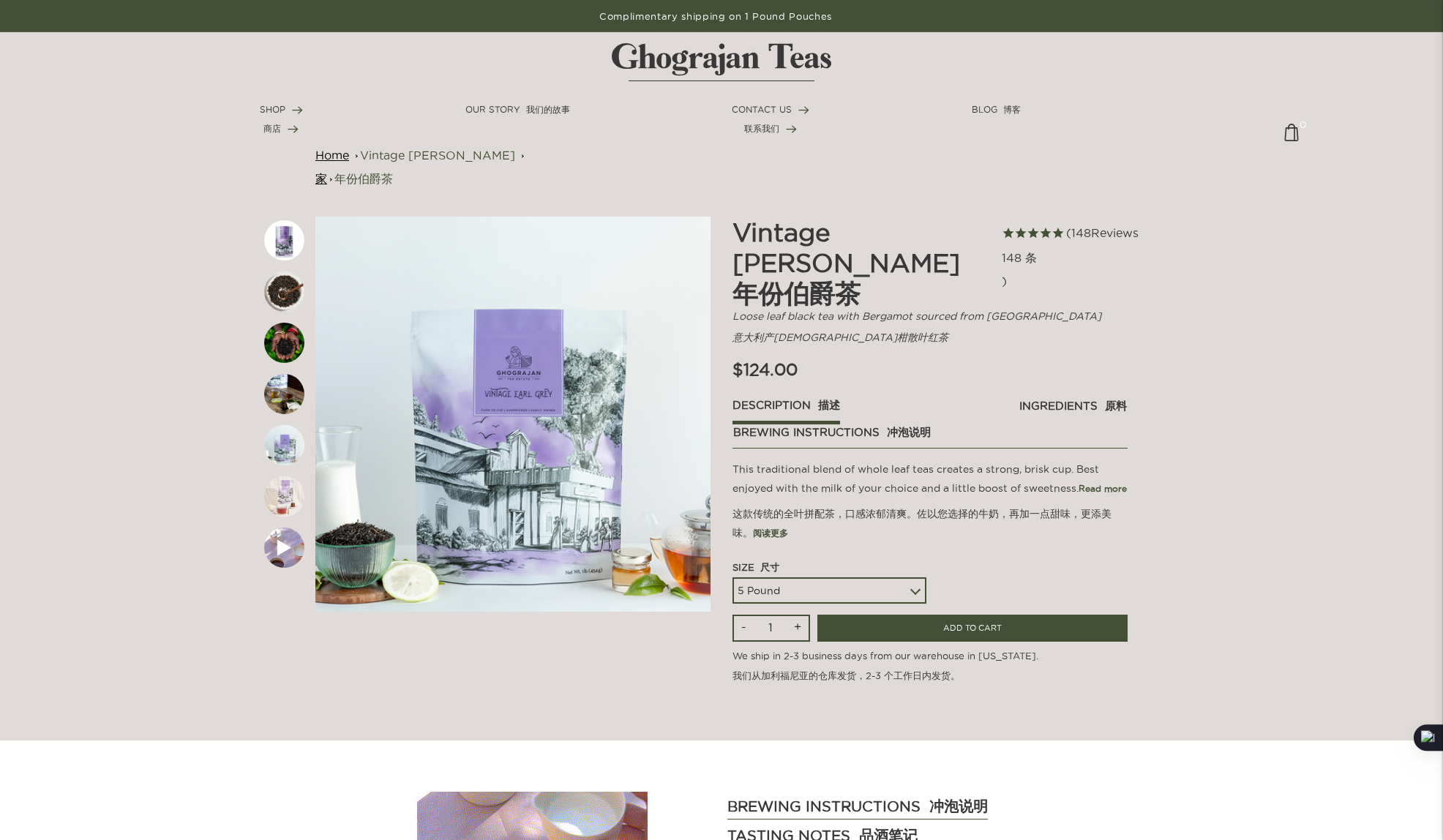
click at [283, 507] on img at bounding box center [284, 496] width 41 height 41
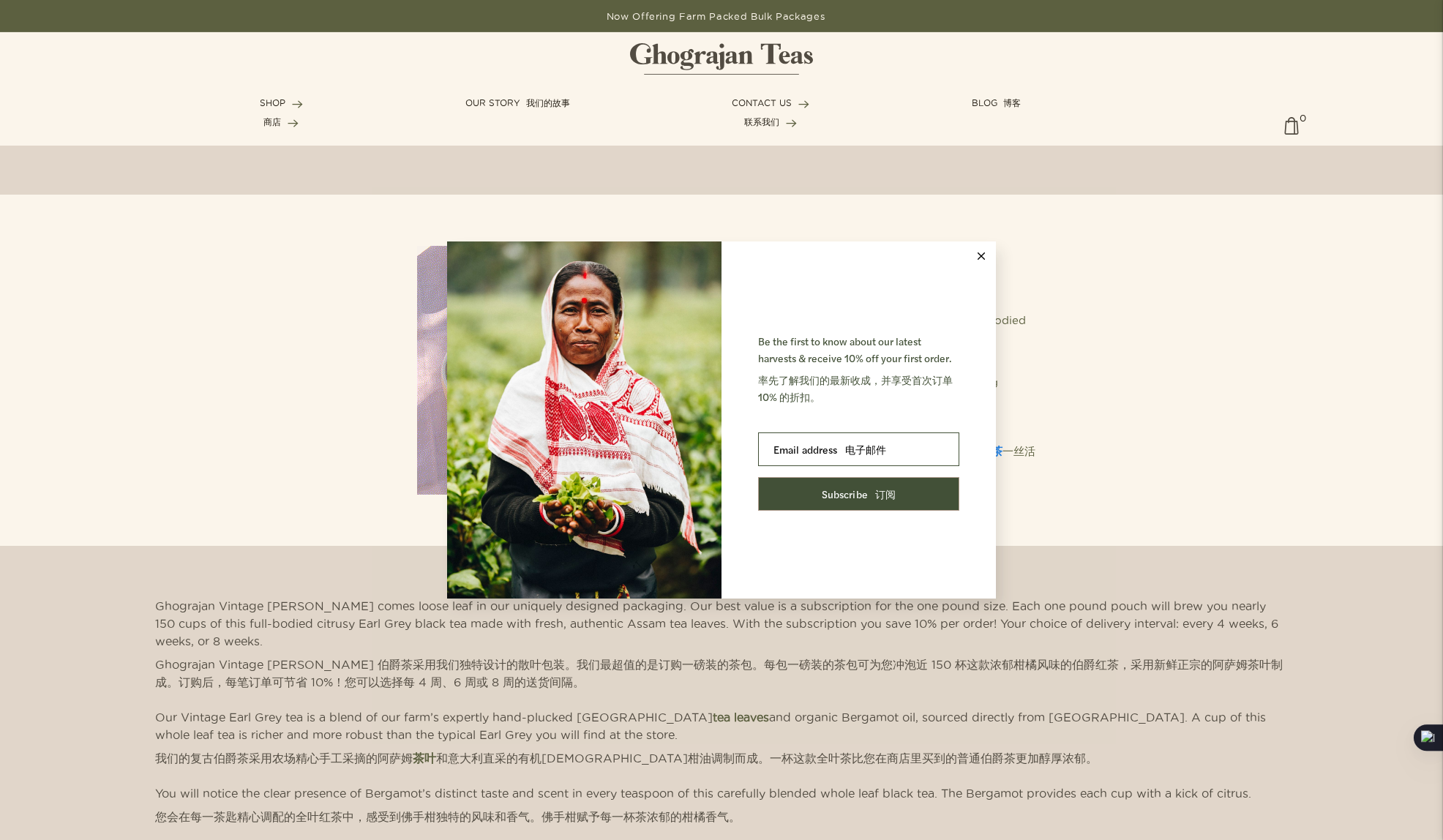
scroll to position [379, 0]
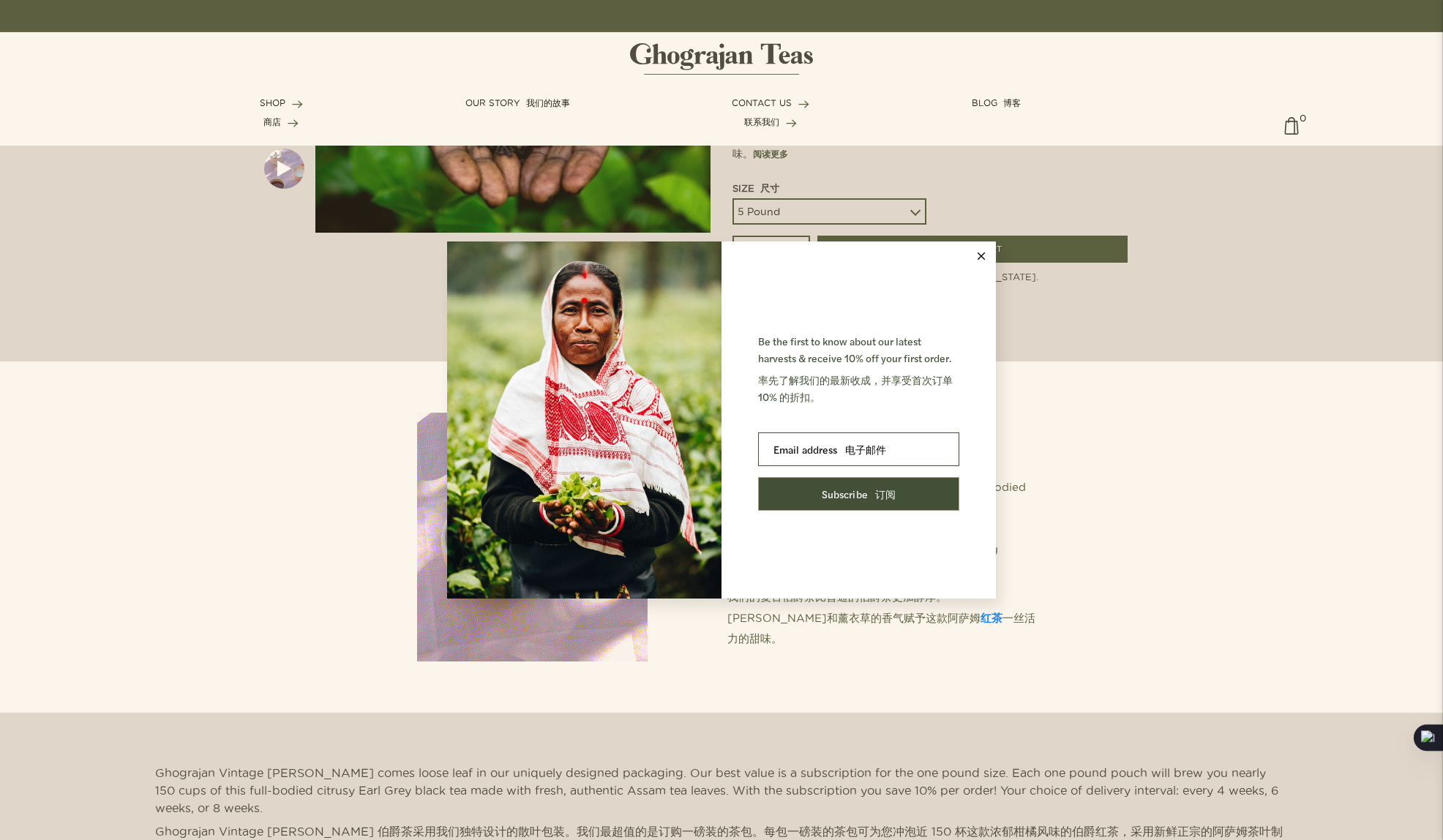
click at [982, 254] on icon at bounding box center [981, 256] width 7 height 7
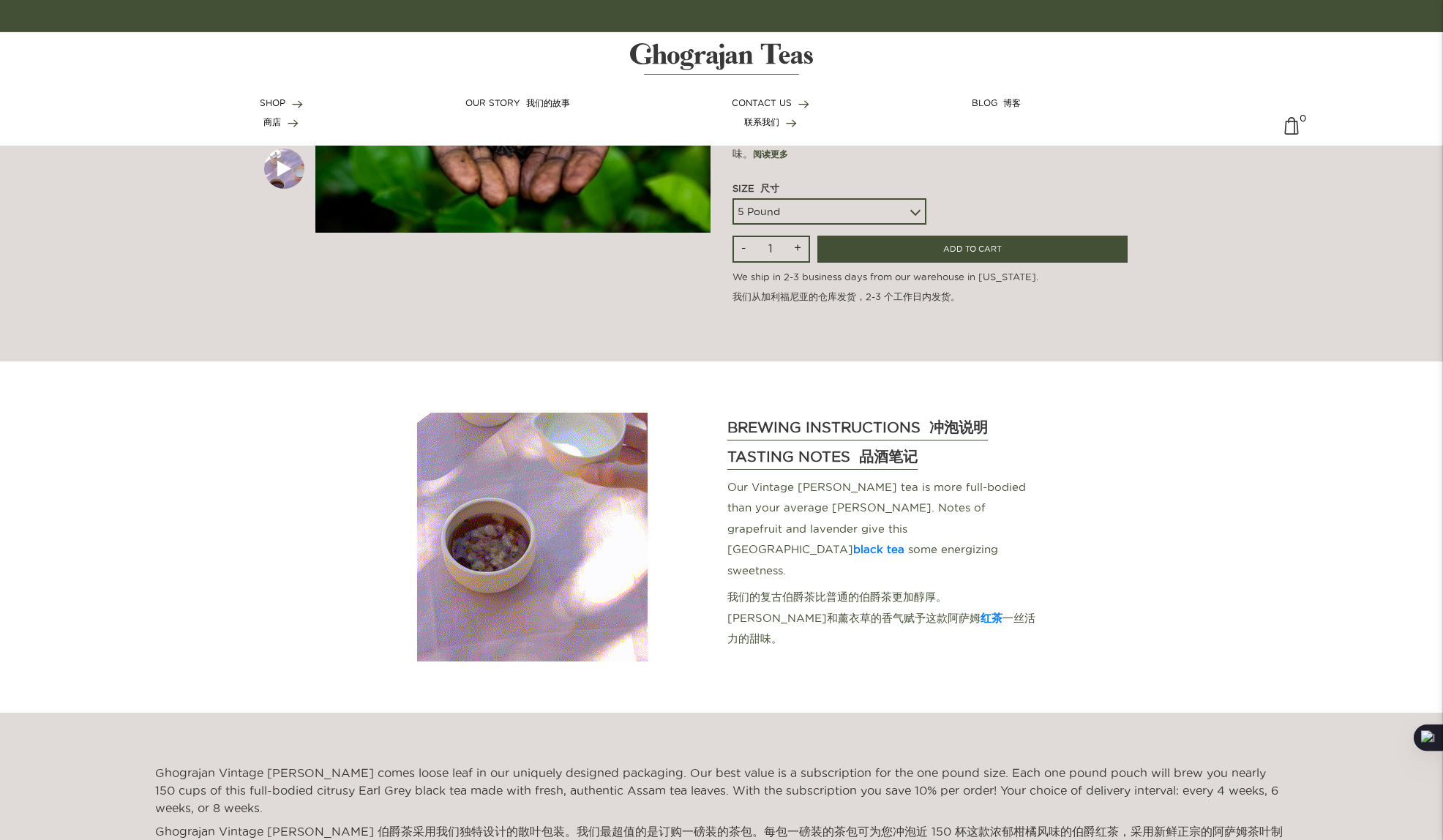
click at [767, 198] on select "5 Pound 10 Pound" at bounding box center [829, 210] width 194 height 26
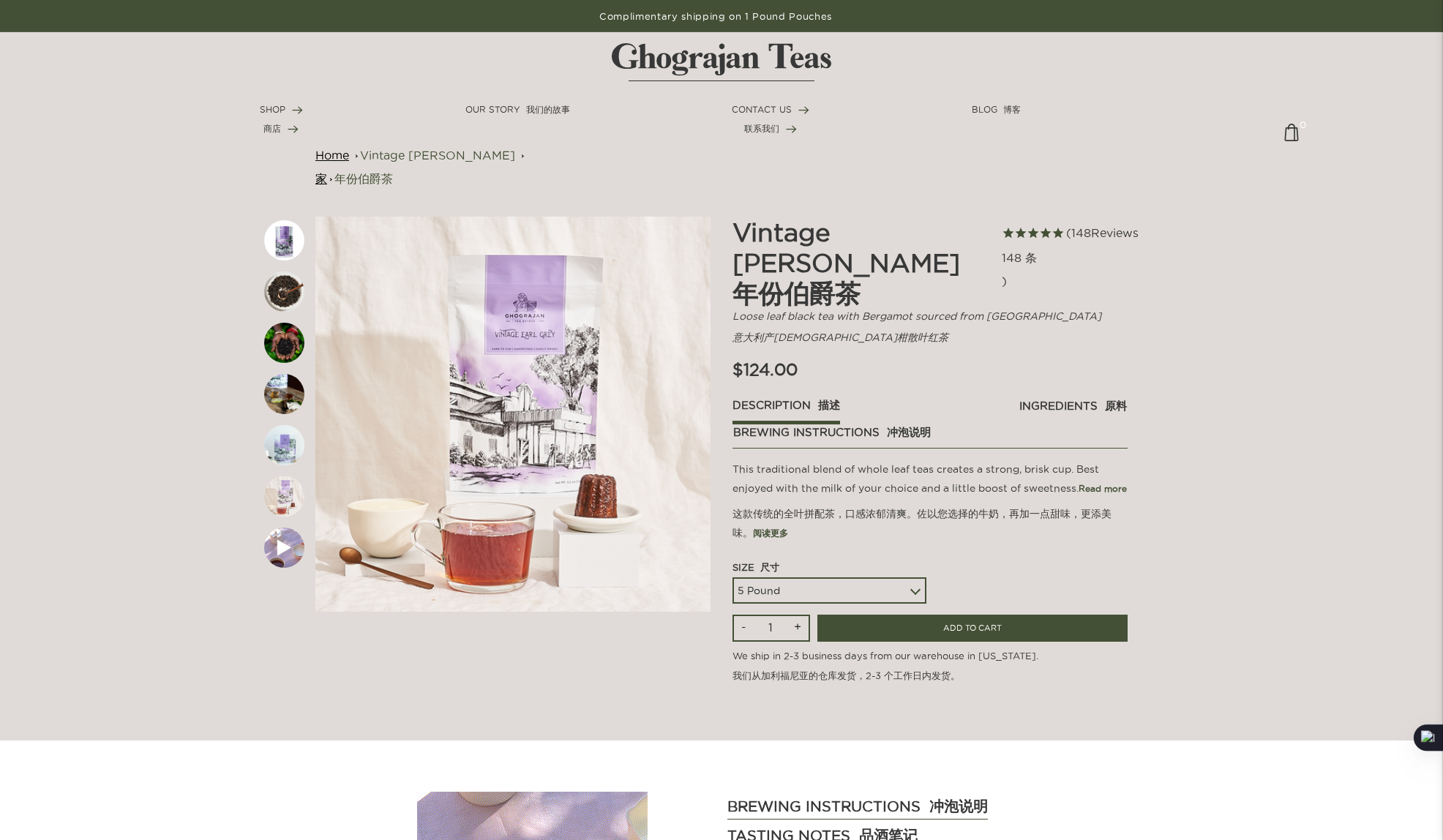
scroll to position [0, 0]
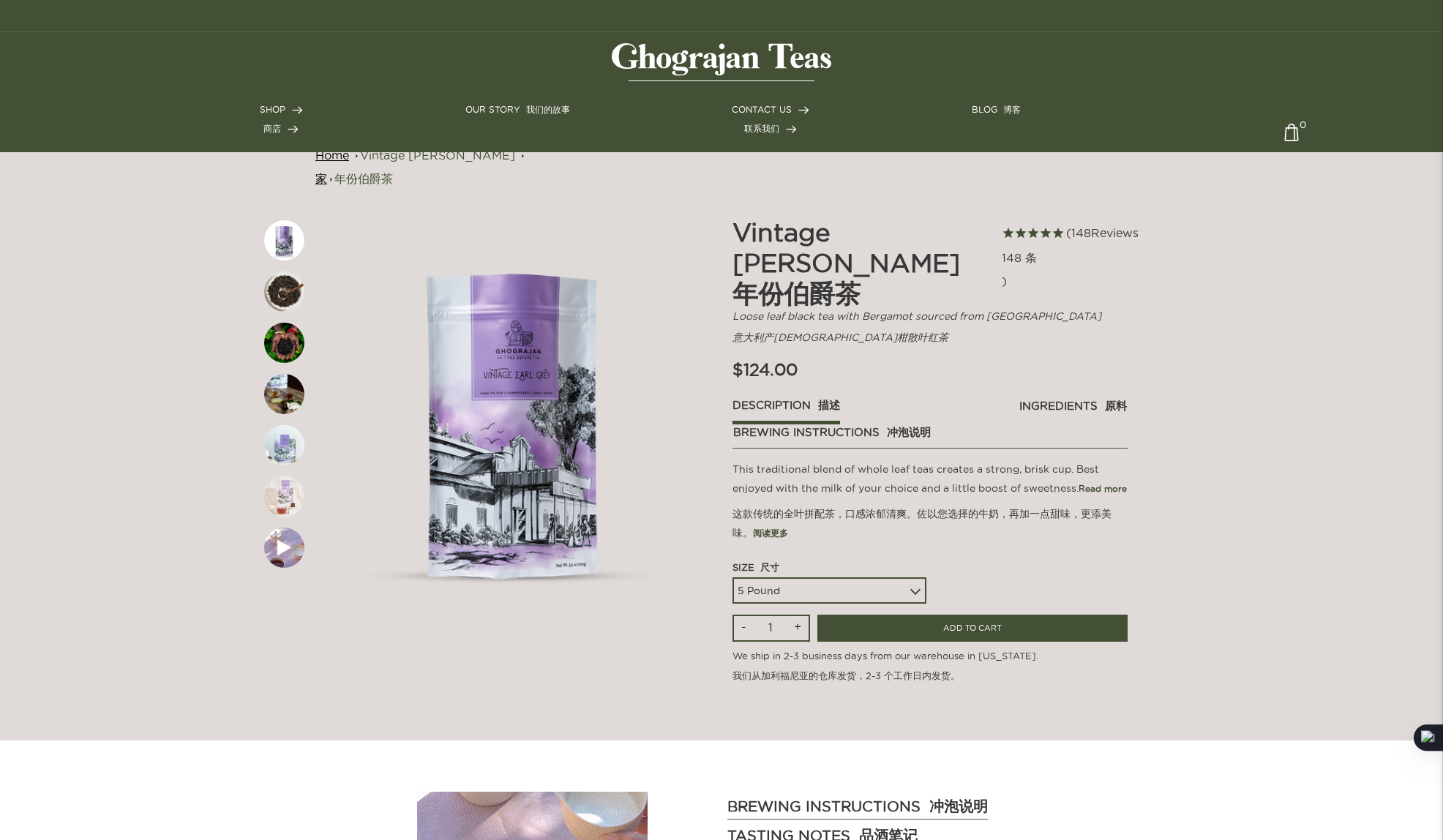
click at [707, 61] on img at bounding box center [721, 62] width 220 height 38
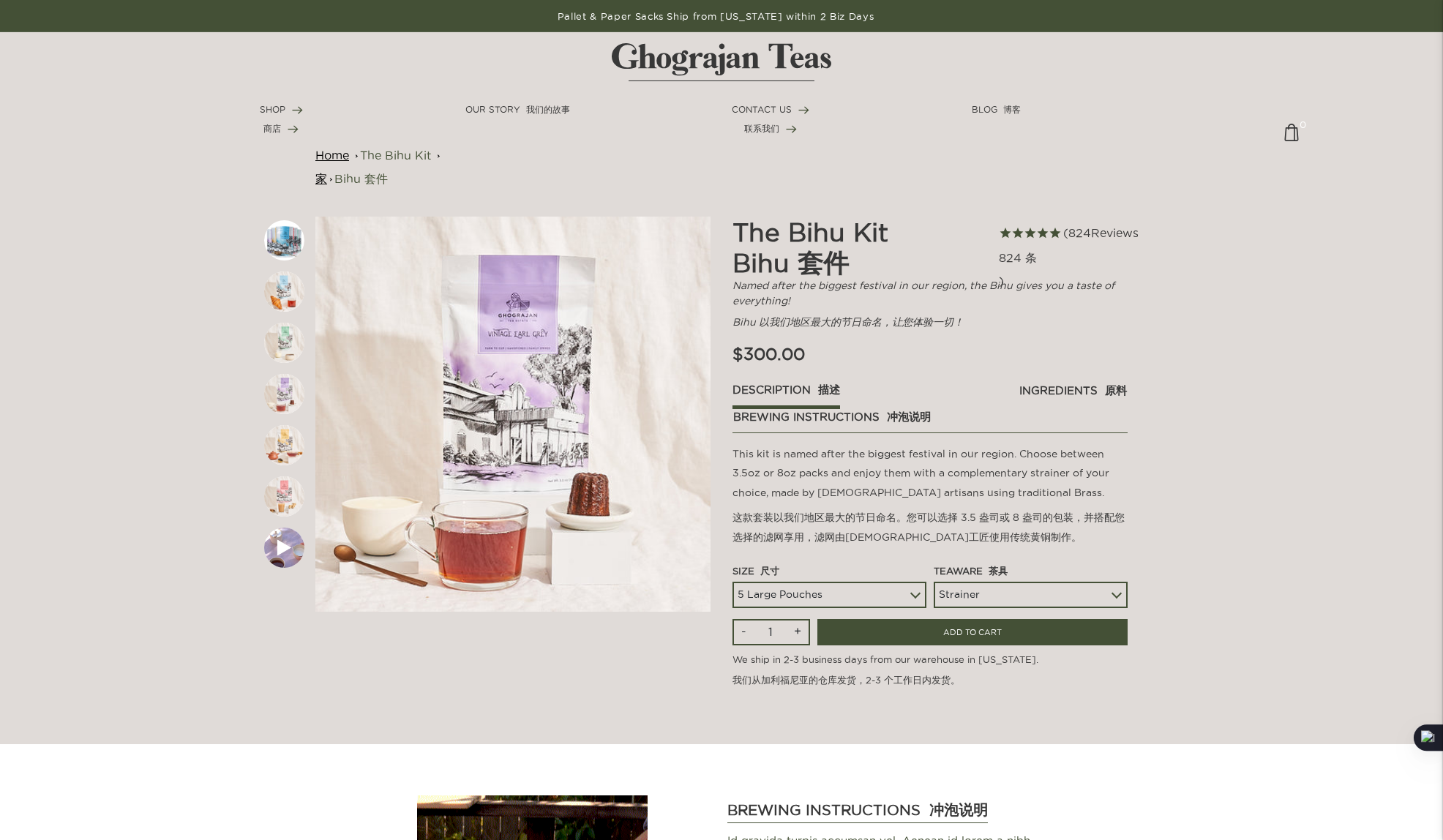
click at [1060, 387] on link "ingredients 原料" at bounding box center [1073, 395] width 109 height 25
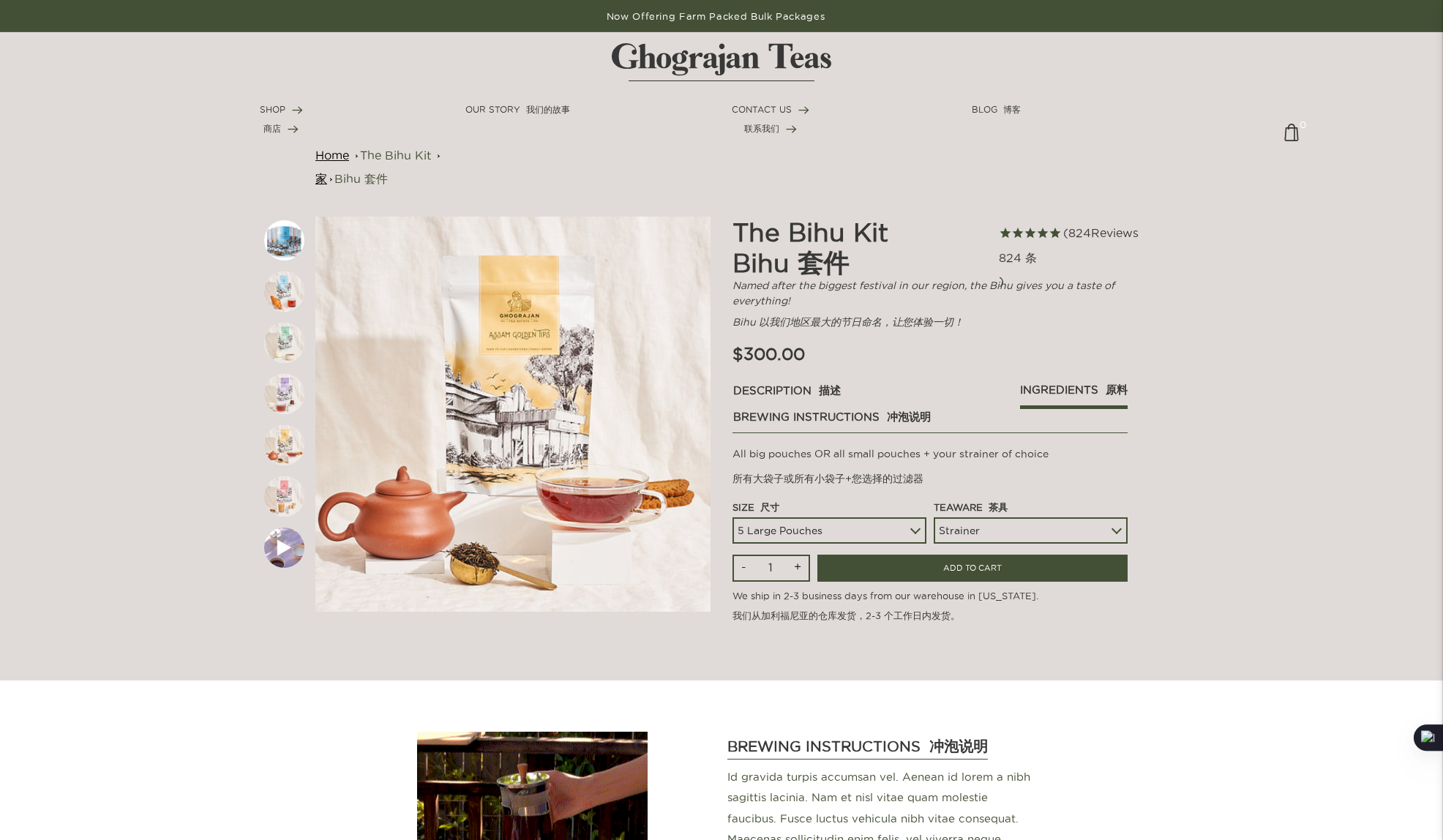
click at [769, 389] on link "Description 描述" at bounding box center [787, 395] width 109 height 25
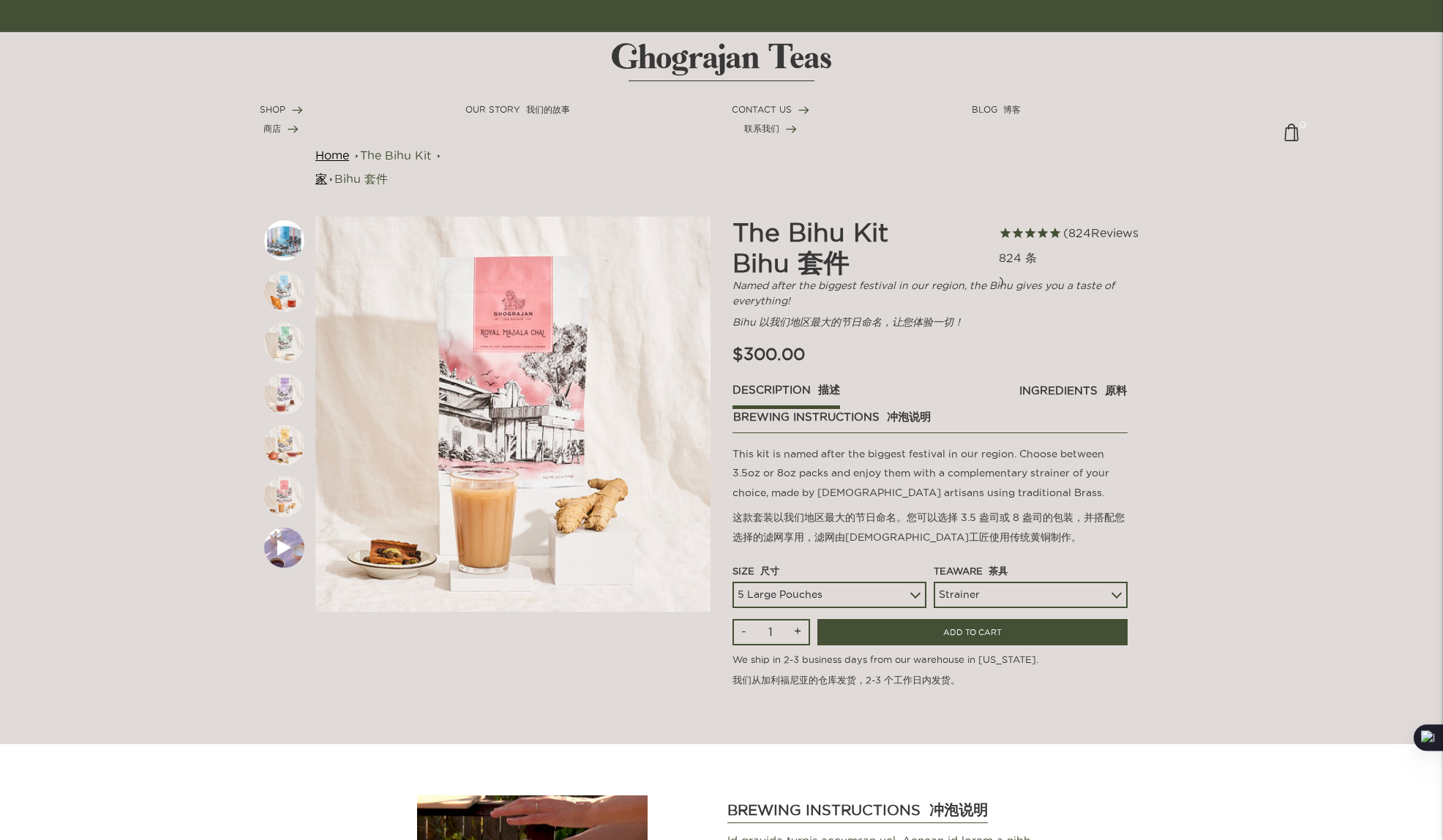
click at [916, 594] on div "5 Large Pouches" at bounding box center [829, 594] width 194 height 26
click at [913, 594] on div "5 Large Pouches" at bounding box center [829, 594] width 194 height 26
click at [811, 592] on select "5 Large Pouches" at bounding box center [829, 594] width 194 height 26
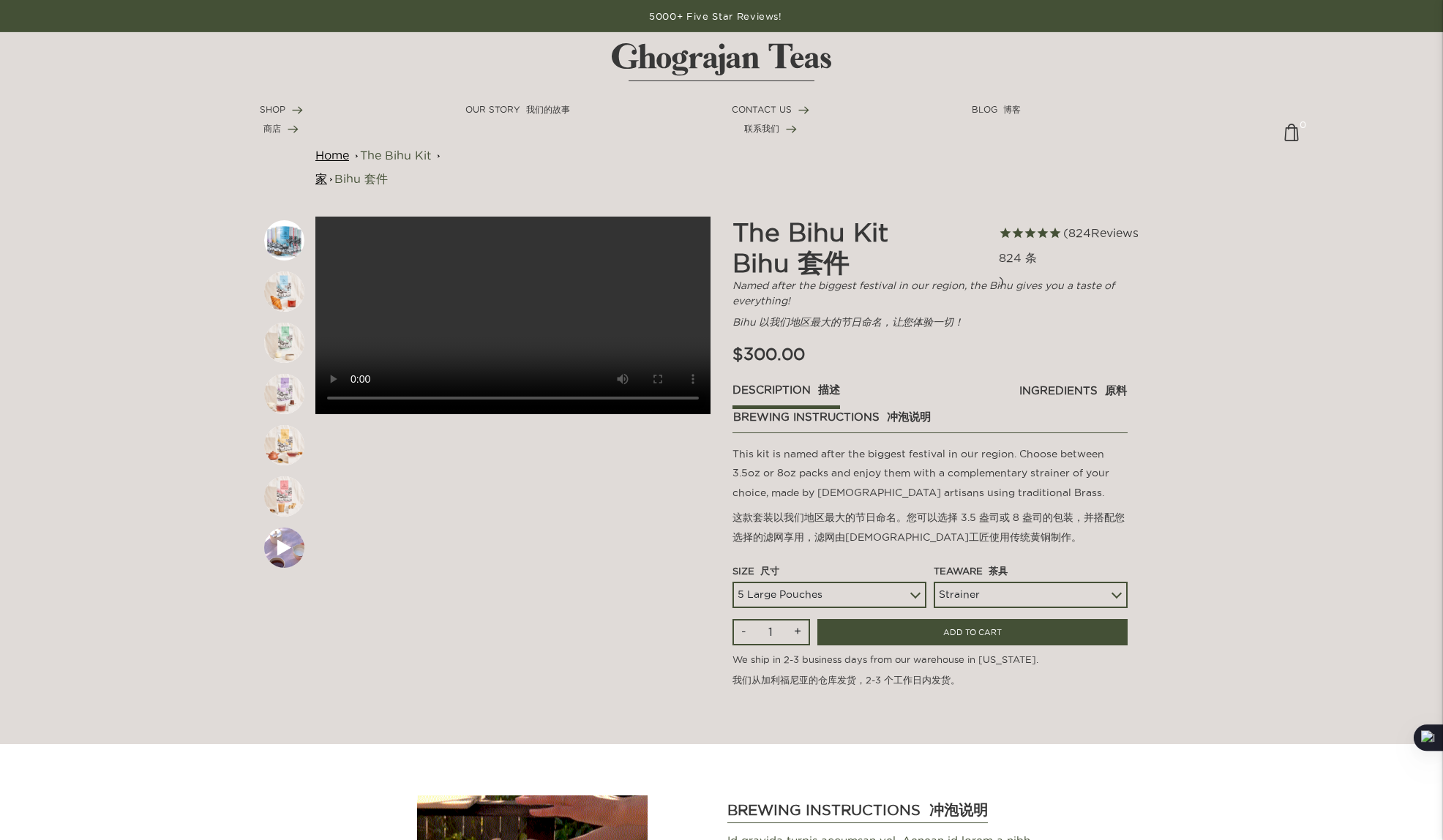
click at [788, 601] on select "5 Large Pouches" at bounding box center [829, 594] width 194 height 26
click at [926, 600] on select "Strainer Infuser" at bounding box center [829, 594] width 194 height 26
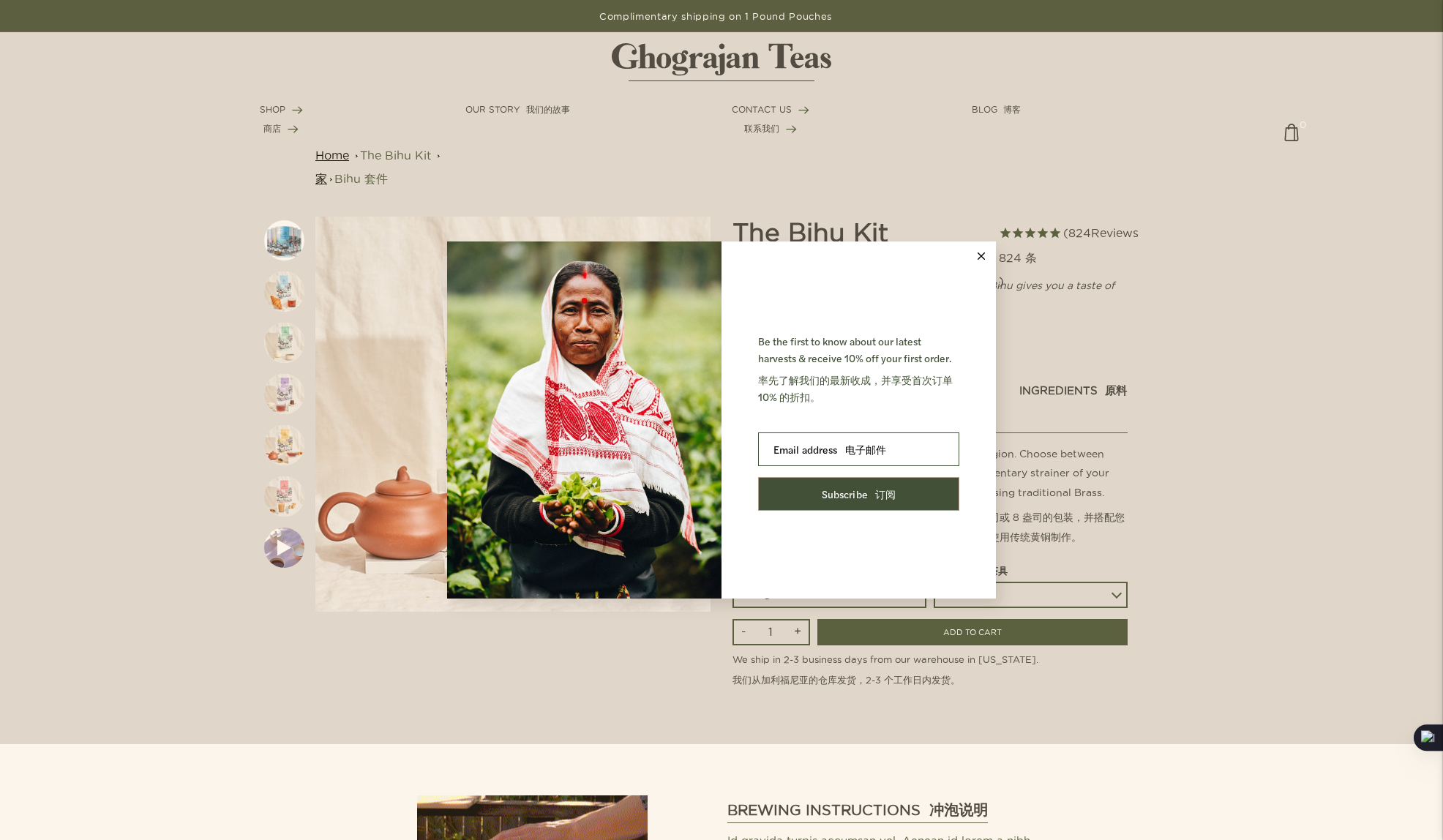
click at [979, 257] on line at bounding box center [981, 256] width 6 height 6
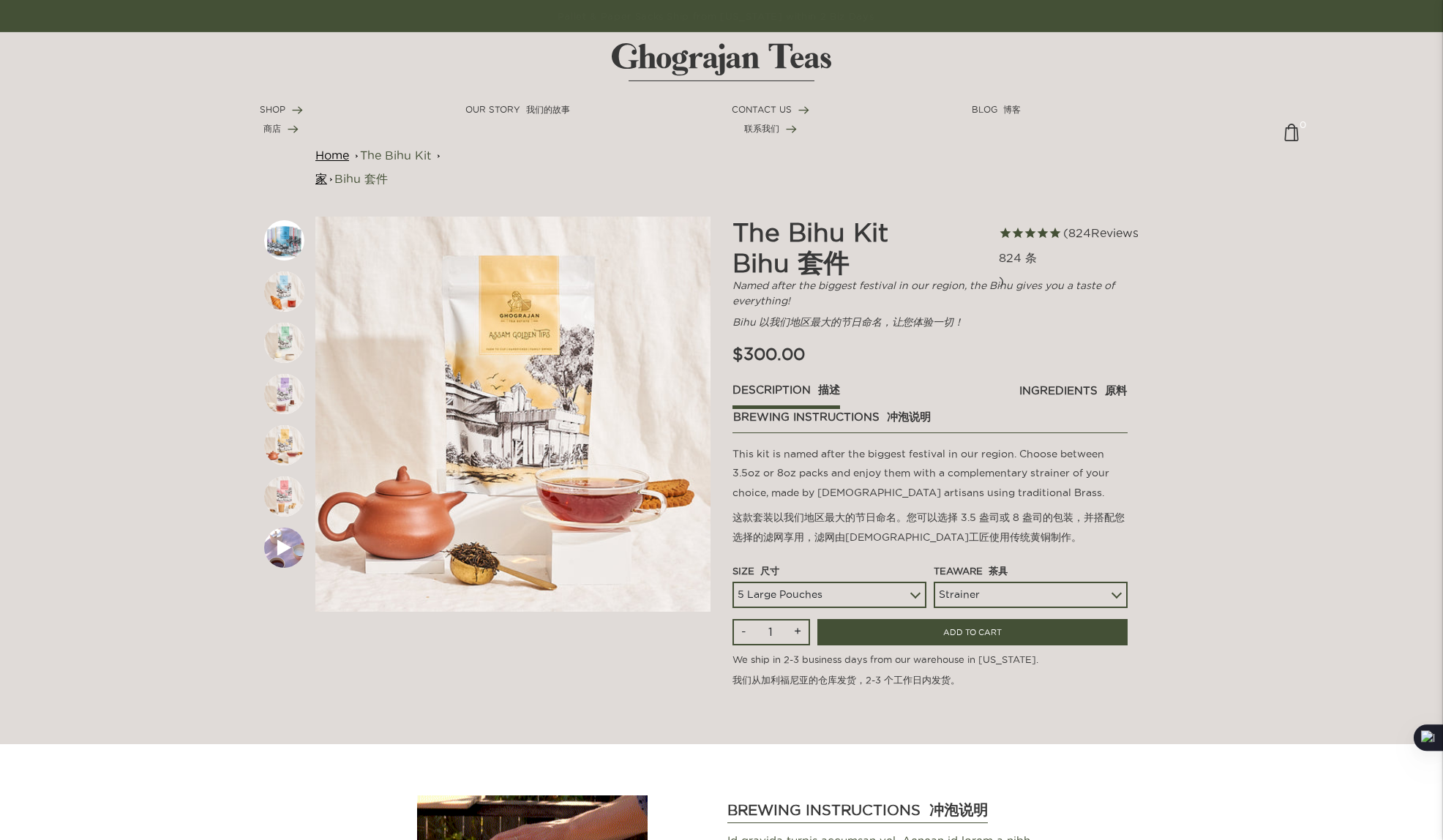
click at [278, 240] on img at bounding box center [284, 240] width 41 height 41
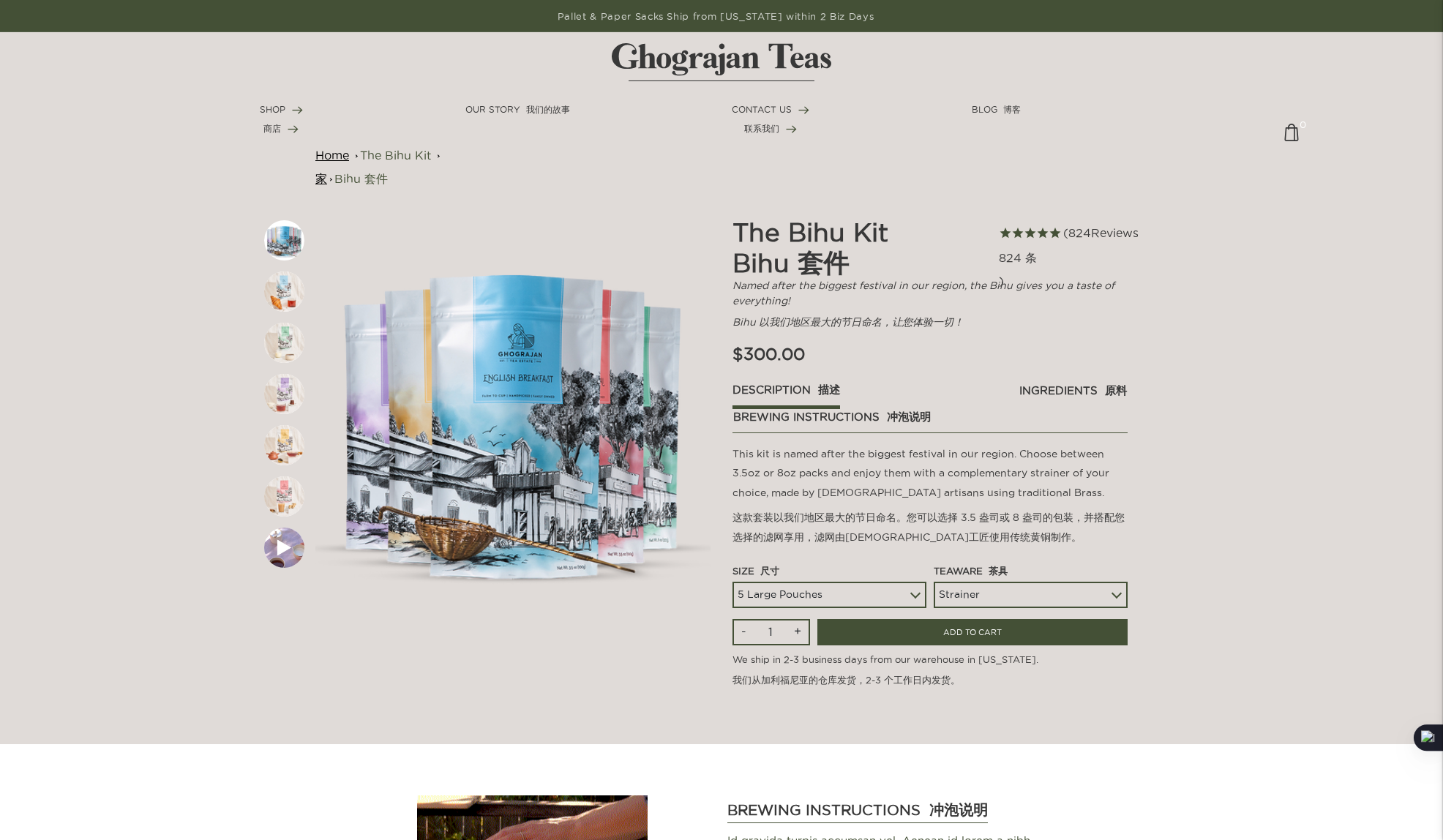
click at [285, 293] on img at bounding box center [284, 291] width 41 height 41
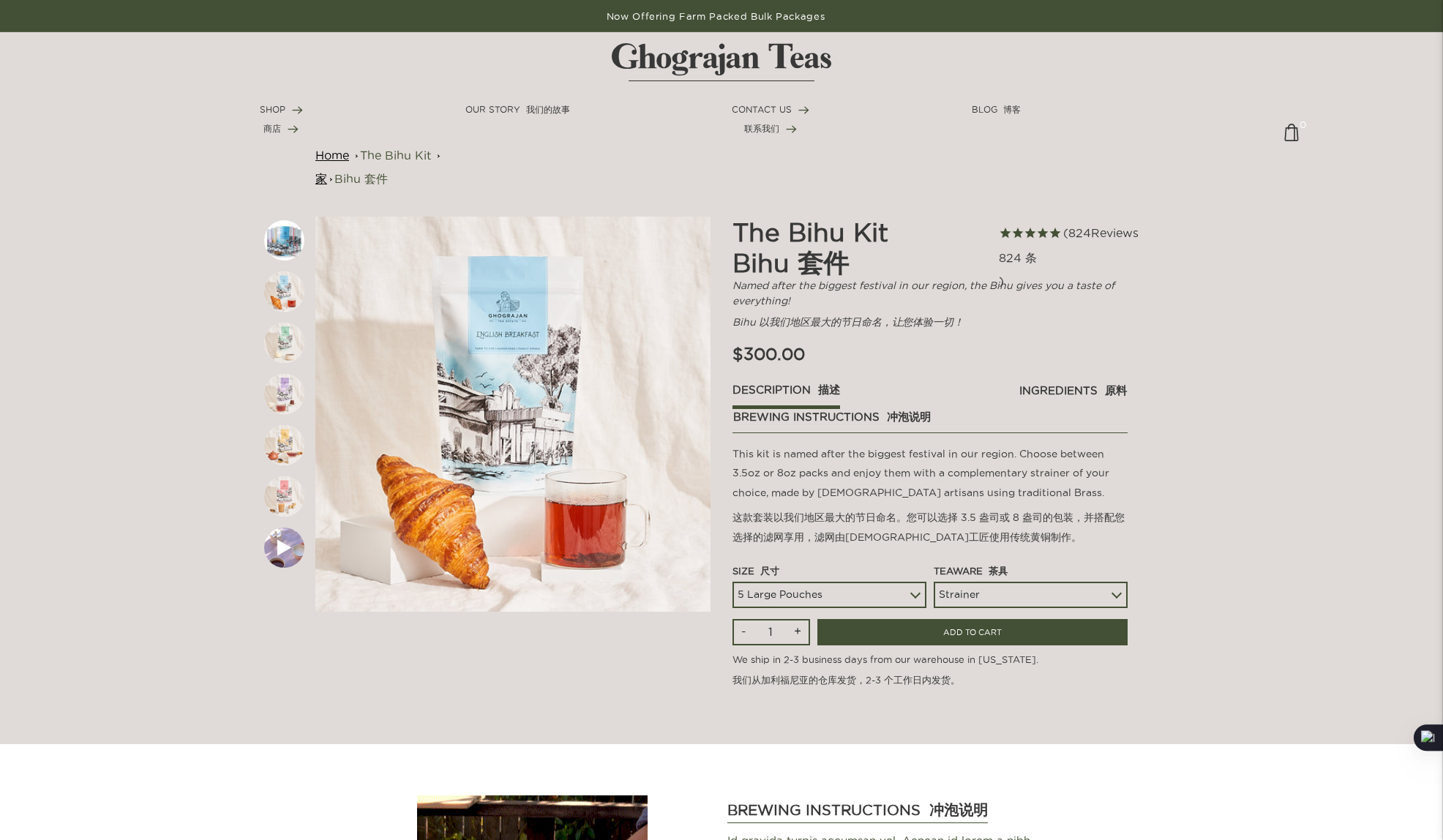
click at [284, 325] on img at bounding box center [284, 342] width 41 height 41
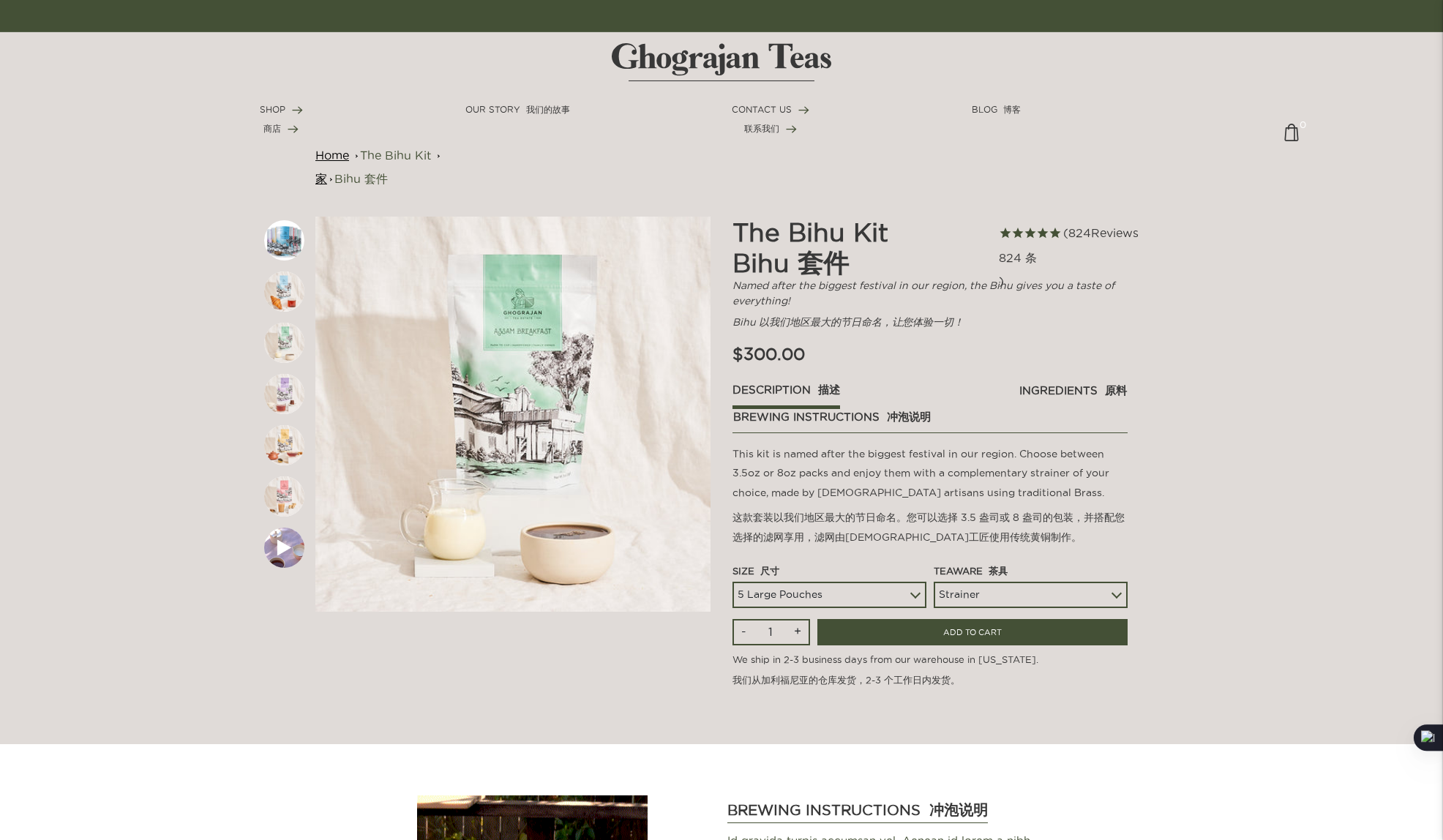
click at [283, 404] on img at bounding box center [284, 394] width 41 height 41
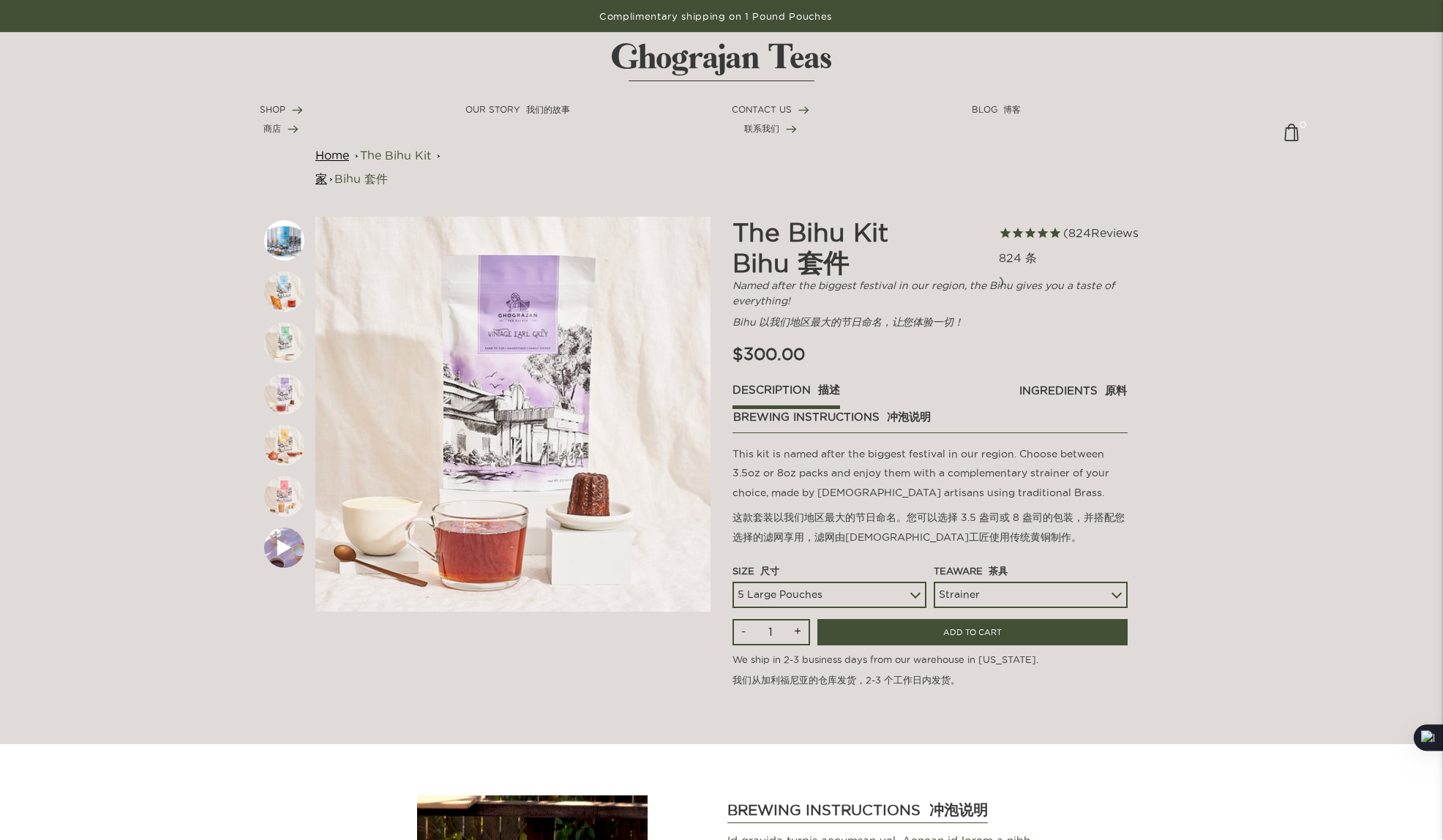
click at [281, 442] on img at bounding box center [284, 445] width 41 height 41
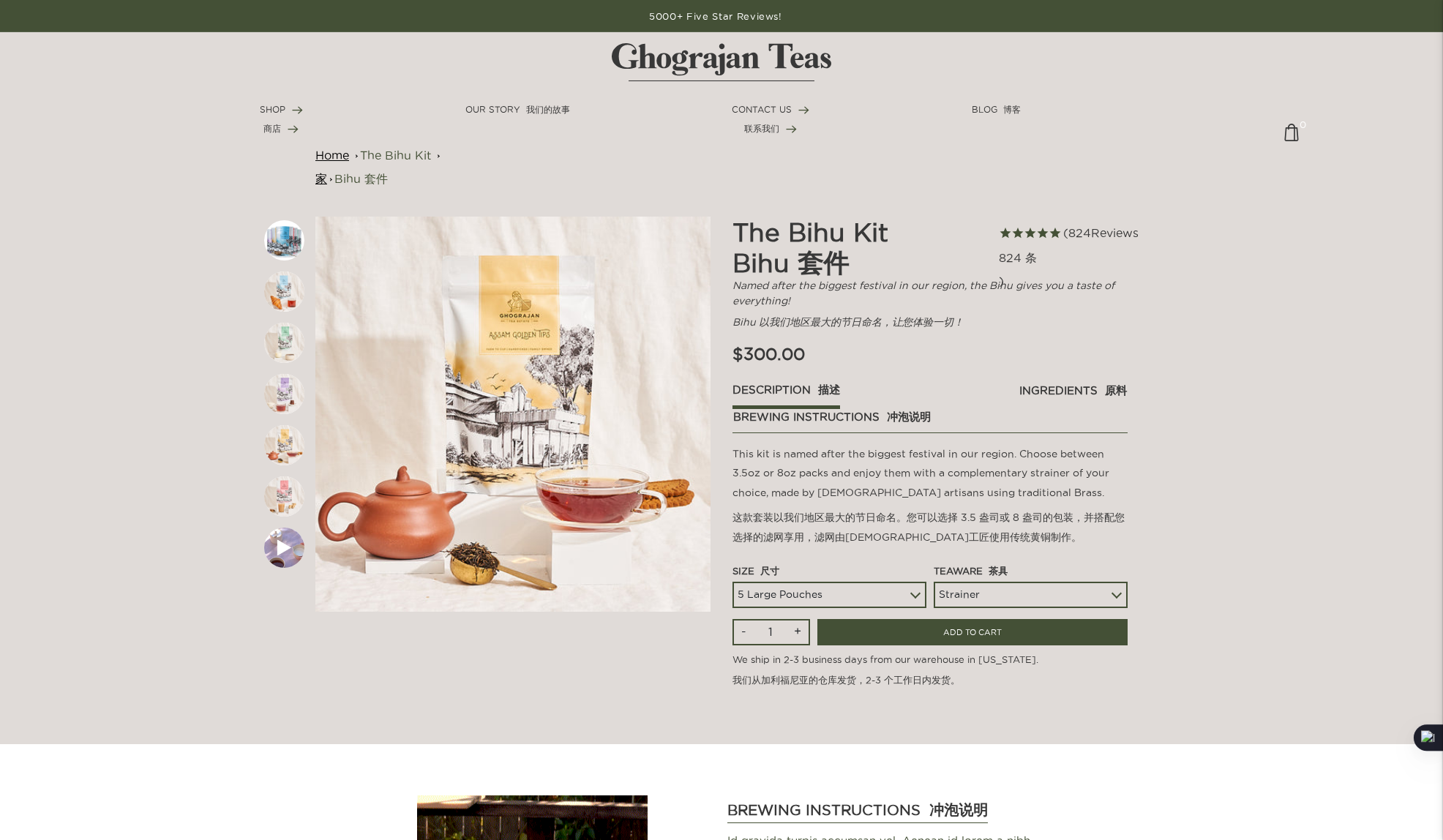
click at [282, 500] on img at bounding box center [284, 496] width 41 height 41
